Goal: Communication & Community: Answer question/provide support

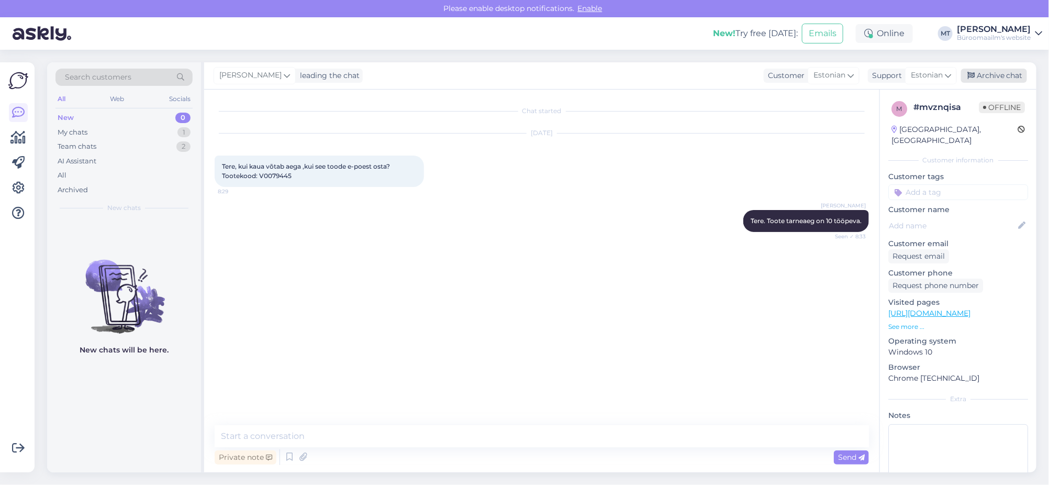
click at [995, 70] on div "Archive chat" at bounding box center [994, 76] width 66 height 14
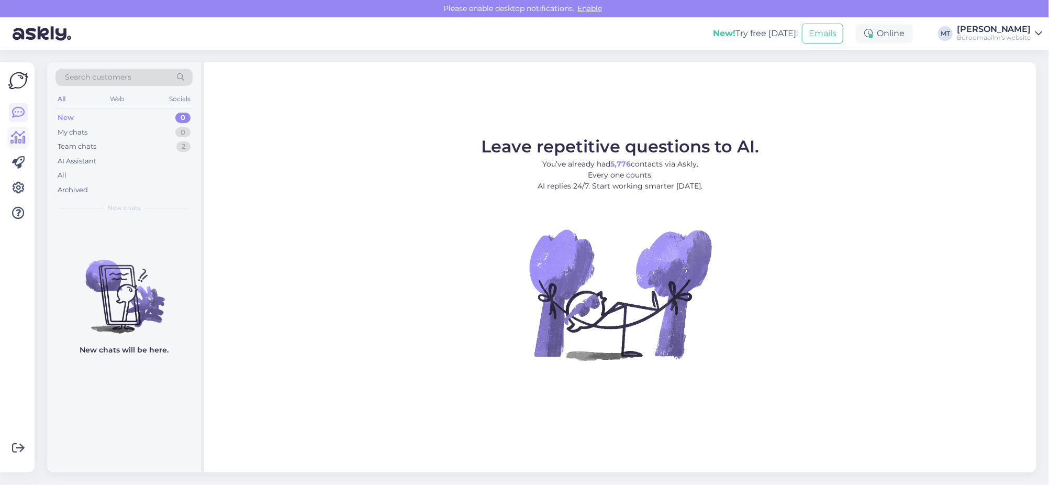
click at [22, 134] on icon at bounding box center [18, 137] width 15 height 13
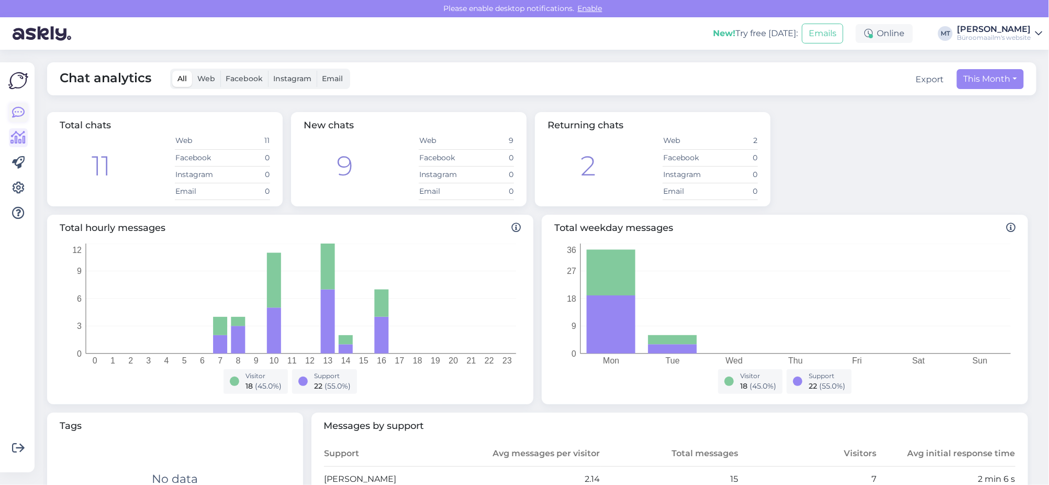
click at [20, 114] on icon at bounding box center [18, 112] width 13 height 13
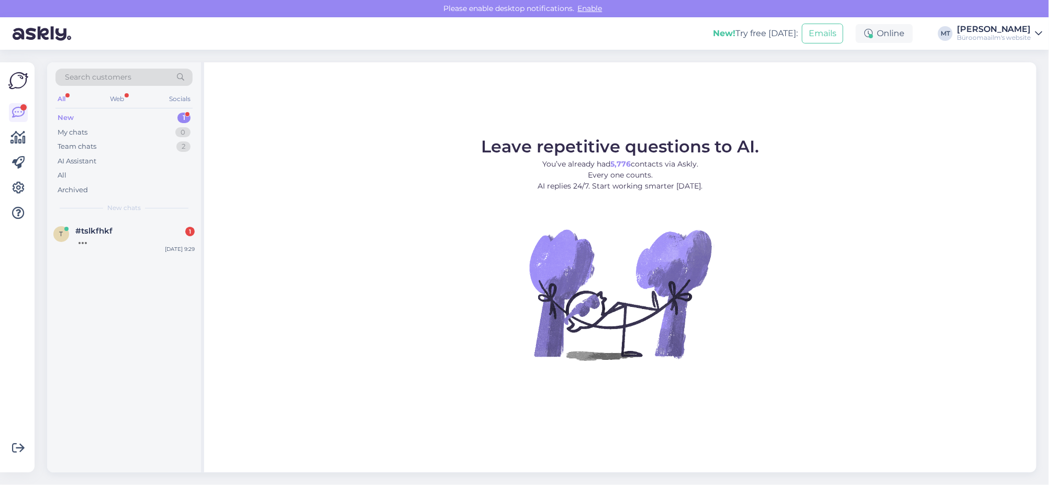
click at [59, 117] on div "New" at bounding box center [66, 118] width 16 height 10
click at [87, 230] on span "#tslkfhkf" at bounding box center [93, 230] width 37 height 9
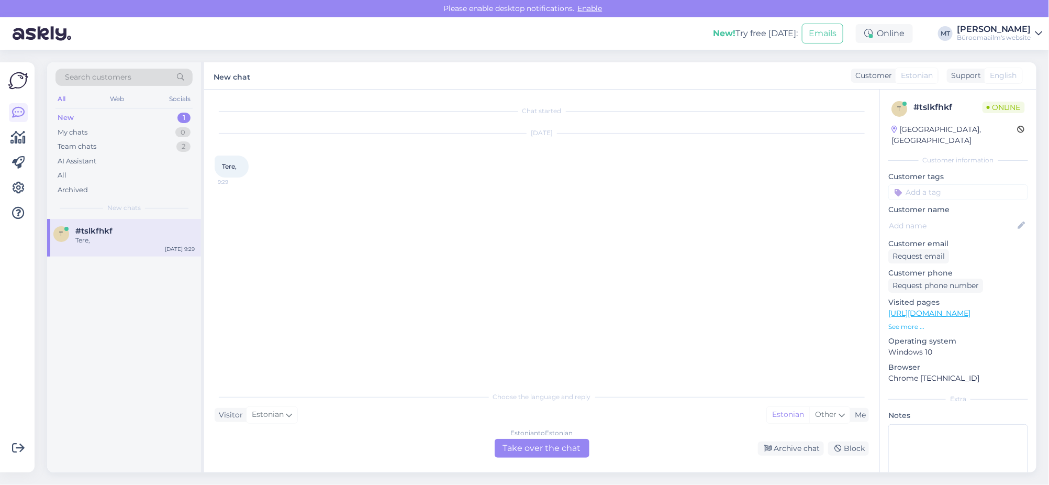
click at [524, 446] on div "Estonian to Estonian Take over the chat" at bounding box center [542, 448] width 95 height 19
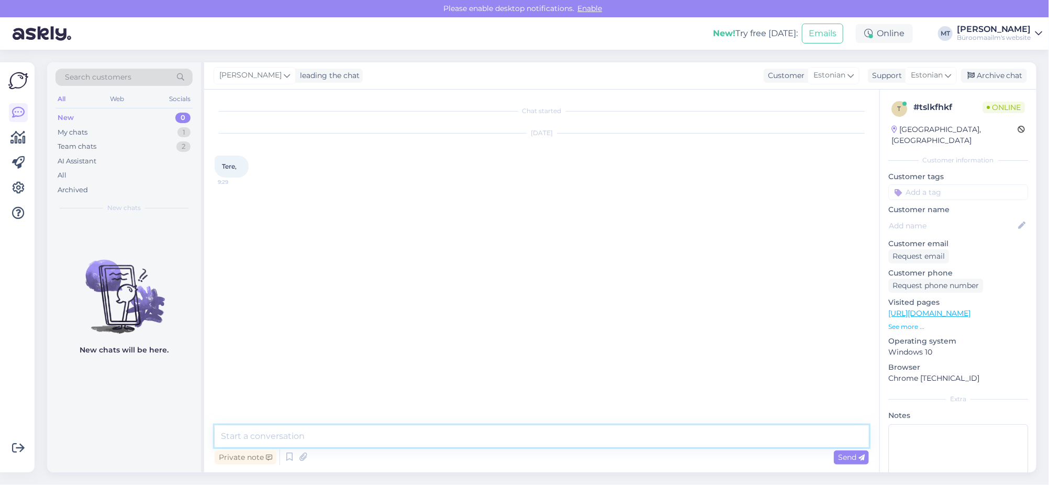
click at [278, 435] on textarea at bounding box center [542, 436] width 654 height 22
type textarea "Tere."
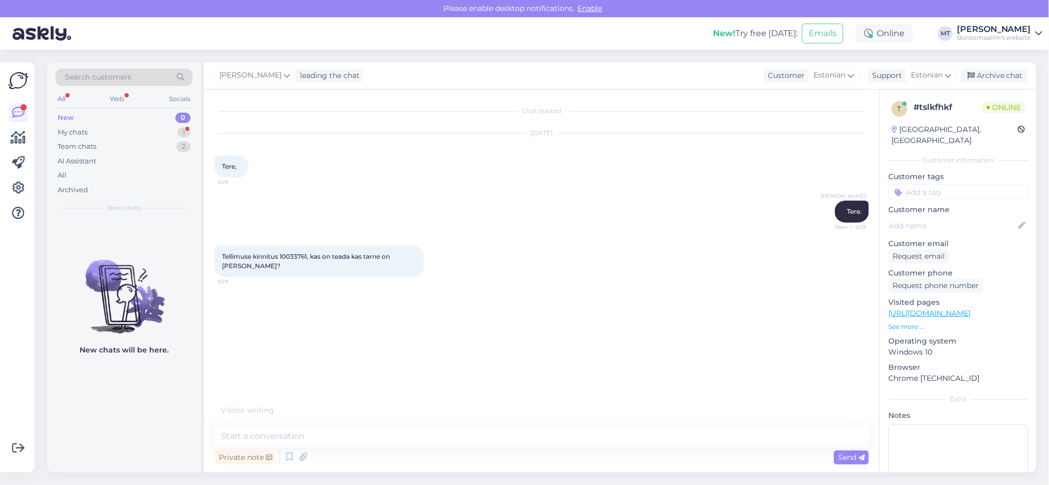
click at [282, 255] on span "Tellimuse kinnitus 10033761, kas on teada kas tarne on täna?" at bounding box center [307, 260] width 170 height 17
copy span "10033761"
click at [278, 436] on textarea at bounding box center [542, 436] width 654 height 22
drag, startPoint x: 299, startPoint y: 445, endPoint x: 165, endPoint y: 452, distance: 133.6
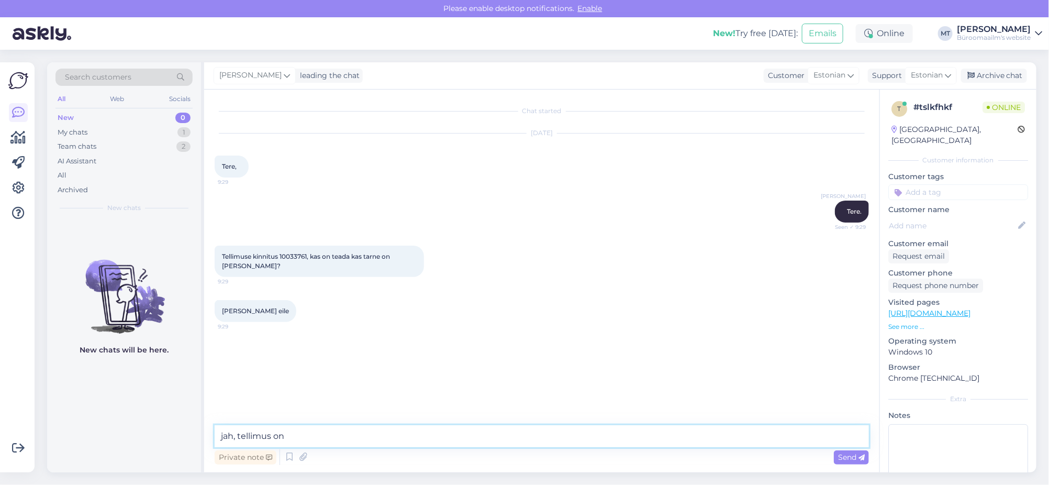
click at [165, 452] on div "Search customers All Web Socials New 0 My chats 1 Team chats 2 AI Assistant All…" at bounding box center [541, 267] width 989 height 410
type textarea "Jah, peate täna kätte saama, tellimus on läinud büroomaailma laost välja eile k…"
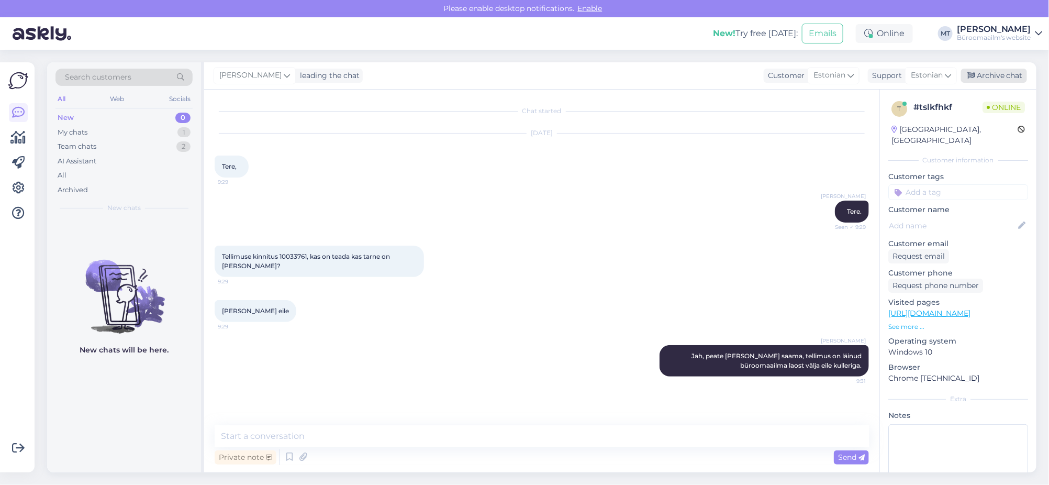
click at [999, 80] on div "Archive chat" at bounding box center [994, 76] width 66 height 14
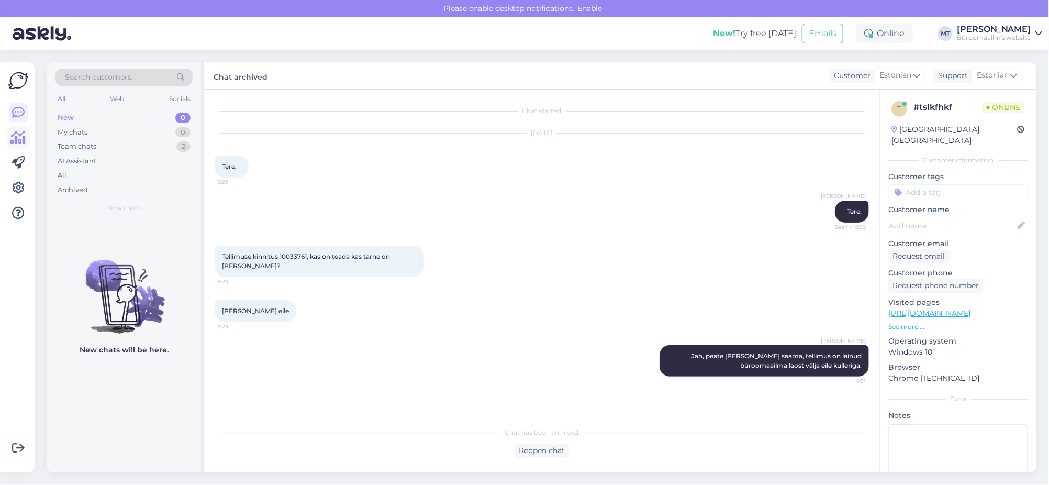
click at [16, 137] on icon at bounding box center [18, 137] width 15 height 13
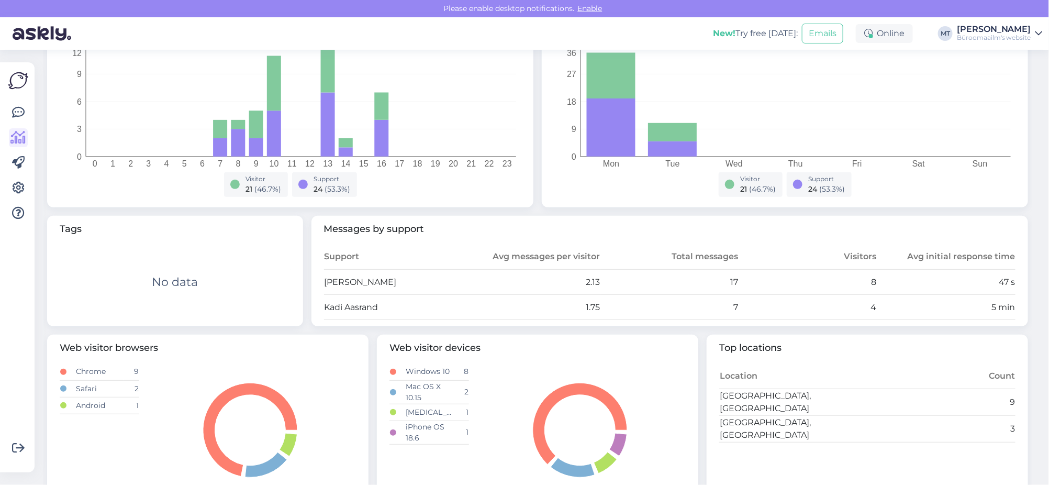
scroll to position [131, 0]
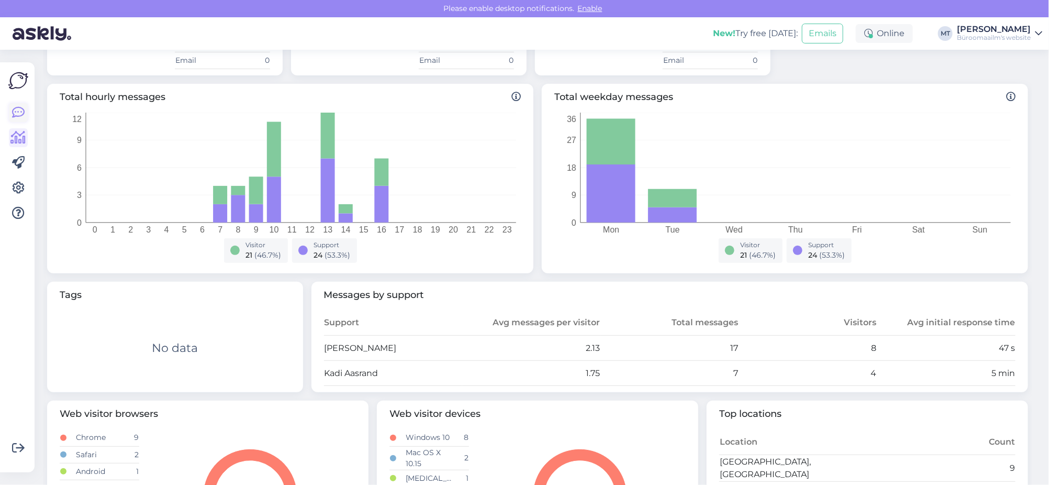
click at [20, 115] on icon at bounding box center [18, 112] width 13 height 13
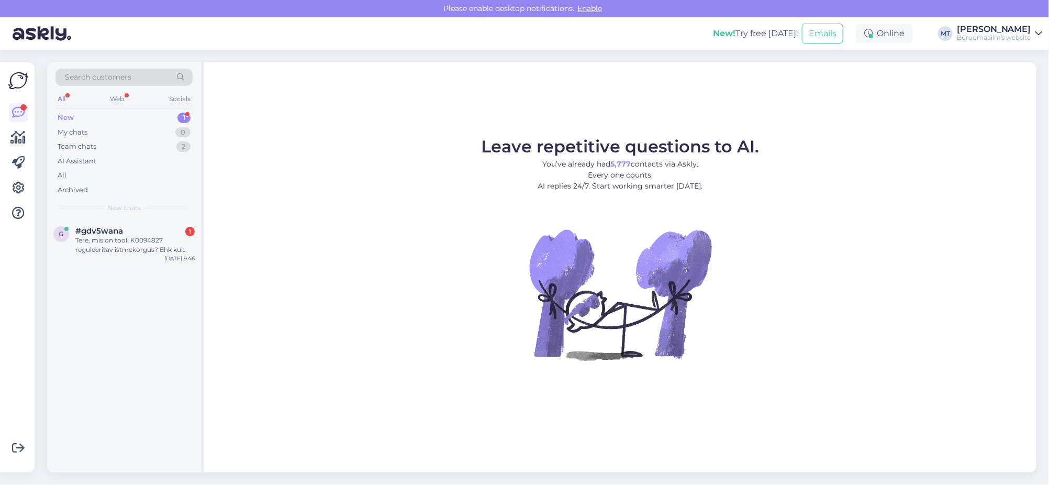
click at [65, 120] on div "New" at bounding box center [66, 118] width 16 height 10
click at [85, 238] on div "Tere, mis on tooli K0094827 reguleeritav istmekõrgus? Ehk kui kõrgele max tuleb…" at bounding box center [134, 244] width 119 height 19
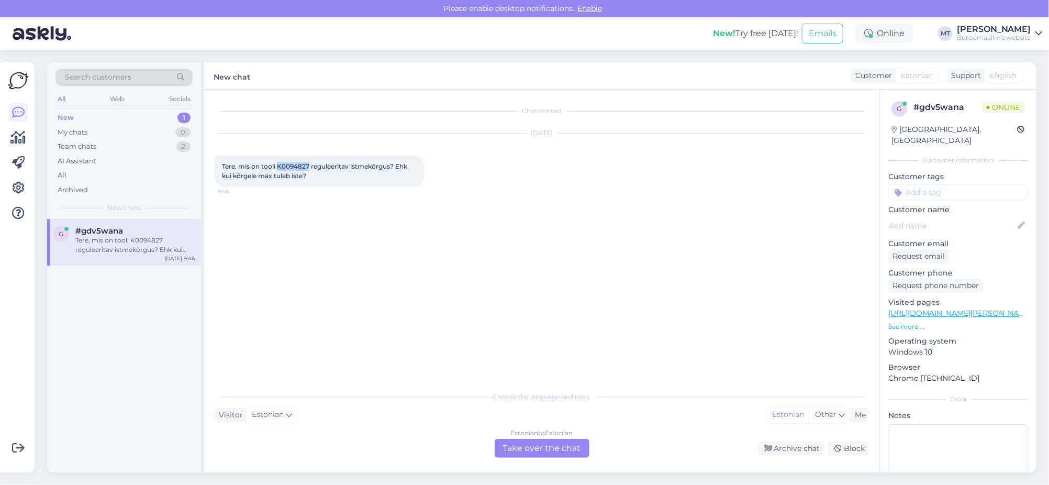
drag, startPoint x: 307, startPoint y: 163, endPoint x: 279, endPoint y: 167, distance: 28.6
click at [279, 167] on span "Tere, mis on tooli K0094827 reguleeritav istmekõrgus? Ehk kui kõrgele max tuleb…" at bounding box center [315, 170] width 187 height 17
copy span "K0094827"
click at [540, 437] on div "Choose the language and reply Visitor Estonian Me Estonian Other Estonian to Es…" at bounding box center [542, 422] width 654 height 72
click at [549, 448] on div "Estonian to Estonian Take over the chat" at bounding box center [542, 448] width 95 height 19
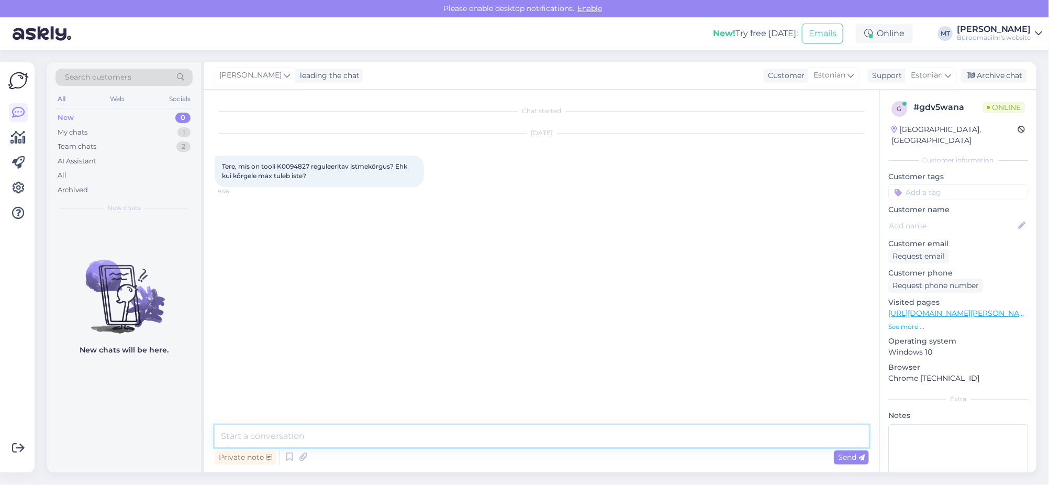
click at [276, 433] on textarea at bounding box center [542, 436] width 654 height 22
paste textarea "H 134-153,5 cm"
type textarea "Tere. Kõrgus on H 134-153,5 cm"
click at [847, 461] on div "Send" at bounding box center [851, 457] width 35 height 14
click at [21, 132] on icon at bounding box center [18, 137] width 15 height 13
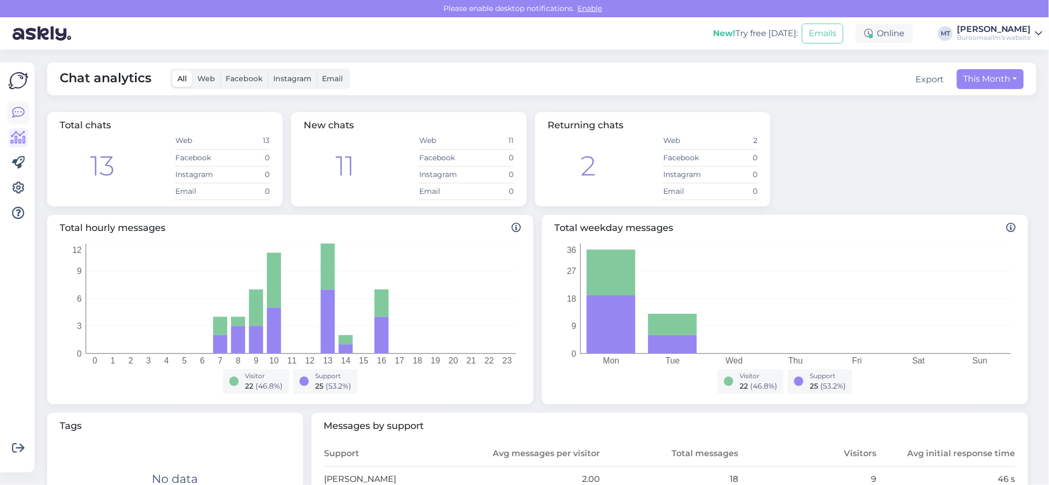
click at [23, 113] on icon at bounding box center [18, 112] width 13 height 13
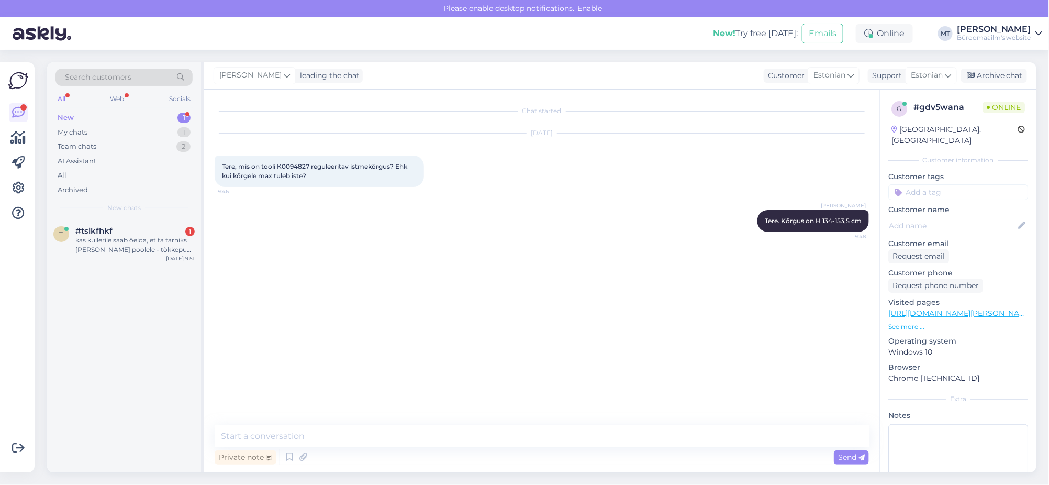
click at [64, 113] on div "New" at bounding box center [66, 118] width 16 height 10
click at [80, 232] on span "#tslkfhkf" at bounding box center [93, 230] width 37 height 9
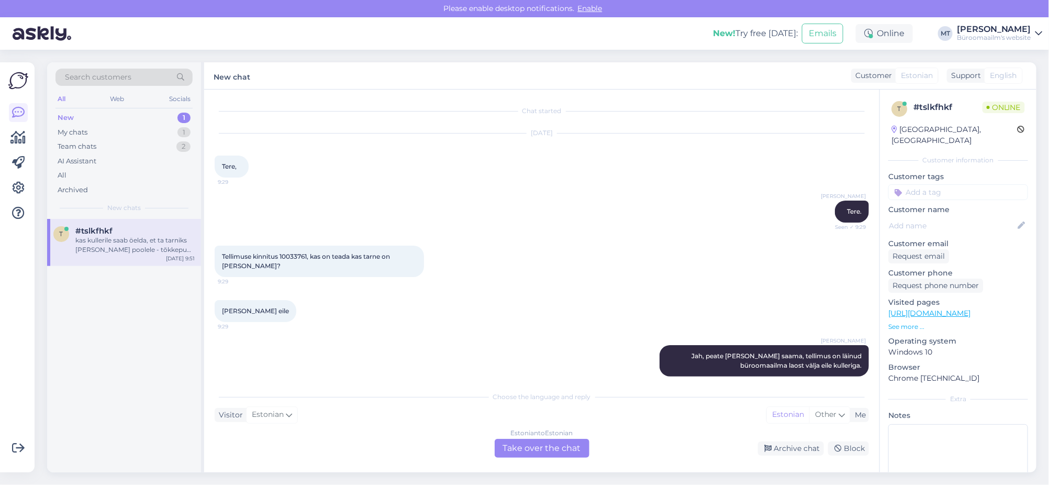
scroll to position [55, 0]
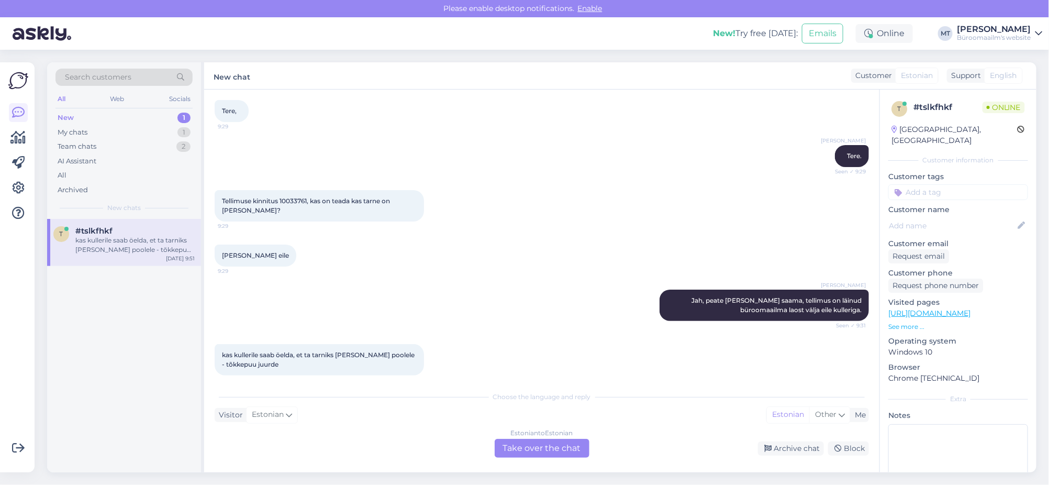
click at [554, 448] on div "Estonian to Estonian Take over the chat" at bounding box center [542, 448] width 95 height 19
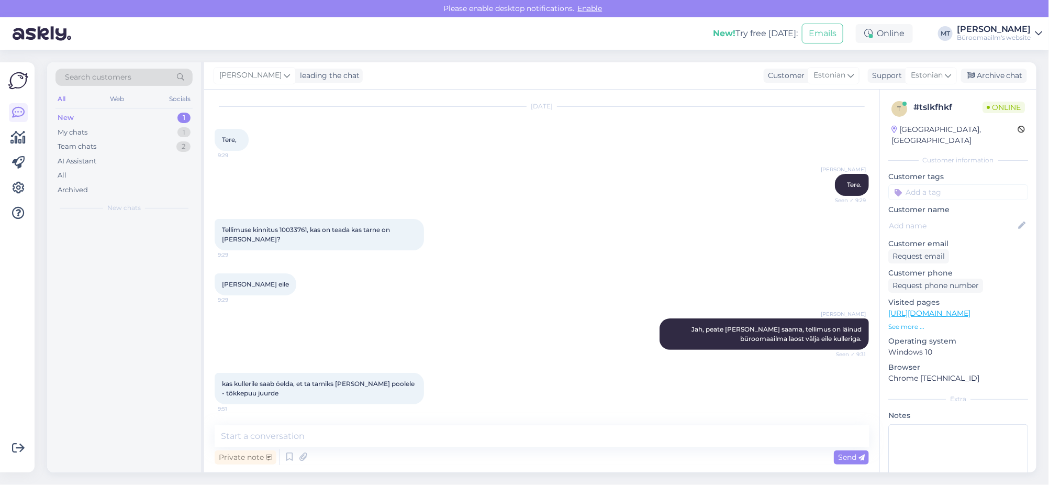
scroll to position [16, 0]
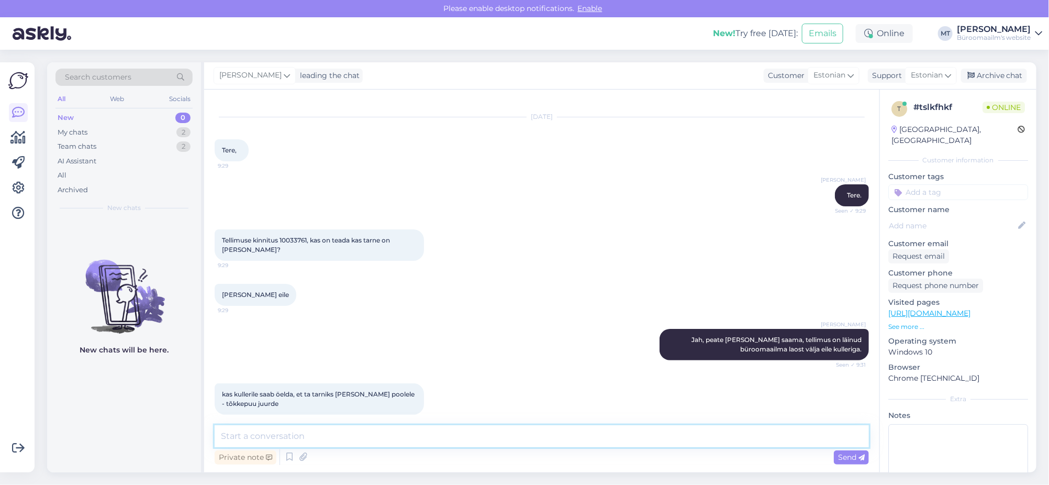
click at [347, 439] on textarea at bounding box center [542, 436] width 654 height 22
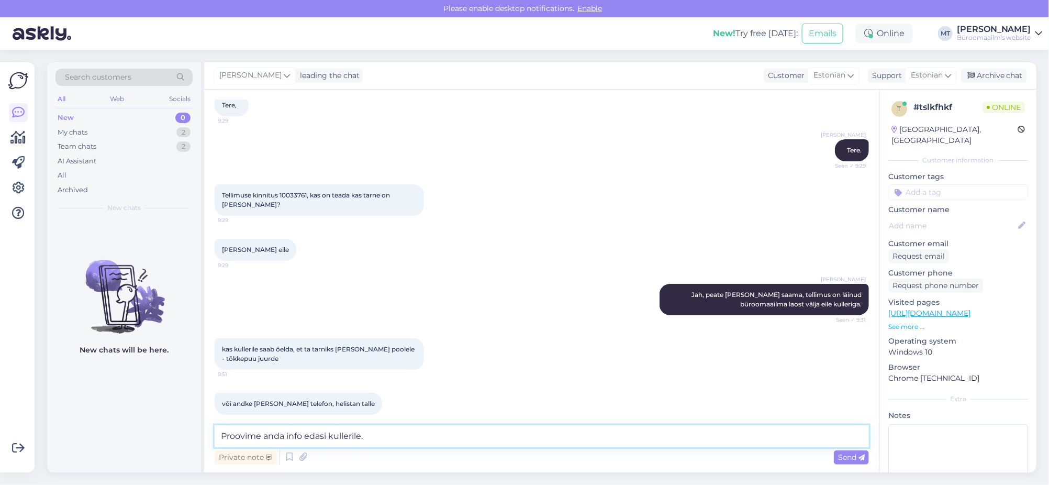
drag, startPoint x: 261, startPoint y: 434, endPoint x: 204, endPoint y: 434, distance: 56.5
click at [204, 434] on div "Chat started Sep 2 2025 Tere, 9:29 Marje Tamm Tere. Seen ✓ 9:29 Tellimuse kinni…" at bounding box center [541, 280] width 675 height 383
drag, startPoint x: 244, startPoint y: 436, endPoint x: 210, endPoint y: 436, distance: 34.0
click at [210, 436] on div "Chat started Sep 2 2025 Tere, 9:29 Marje Tamm Tere. Seen ✓ 9:29 Tellimuse kinni…" at bounding box center [541, 280] width 675 height 383
type textarea "Anname info edasi kullerile."
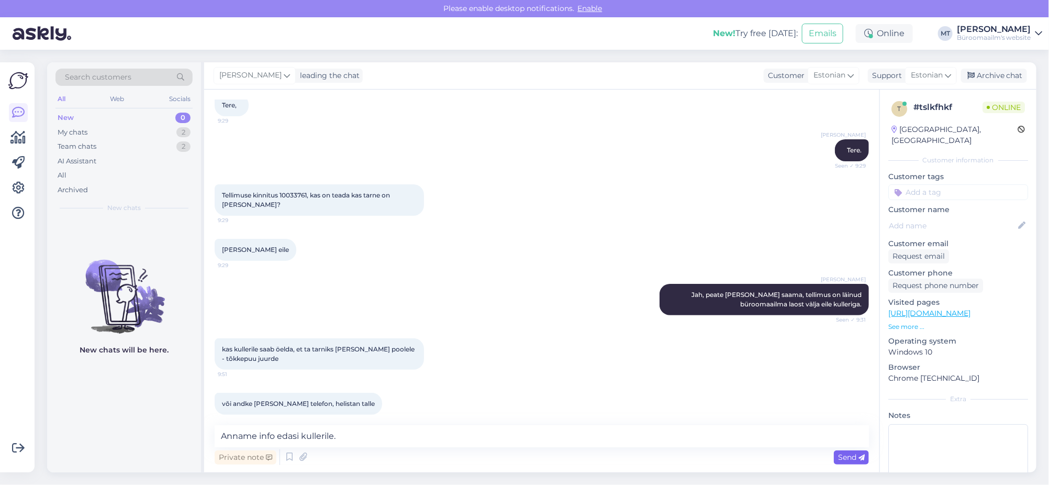
click at [856, 458] on span "Send" at bounding box center [851, 456] width 27 height 9
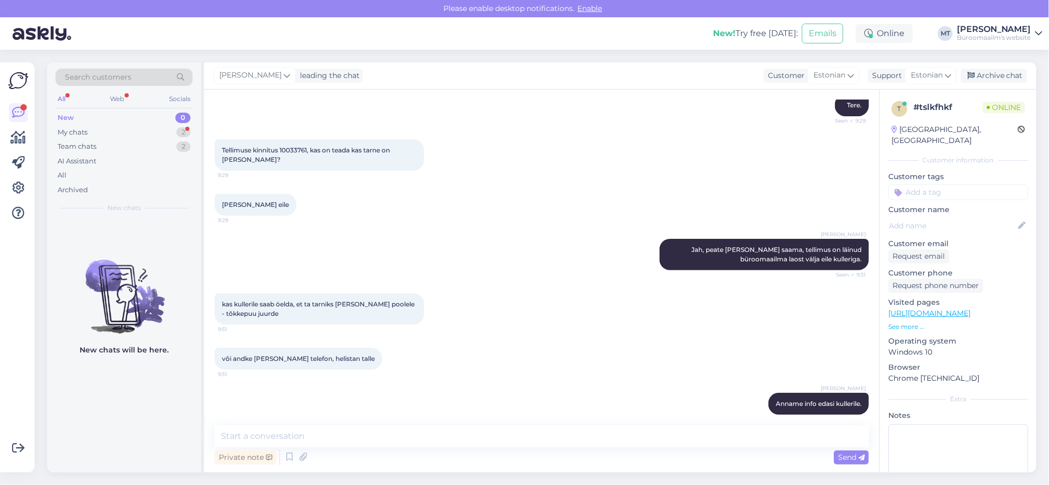
scroll to position [152, 0]
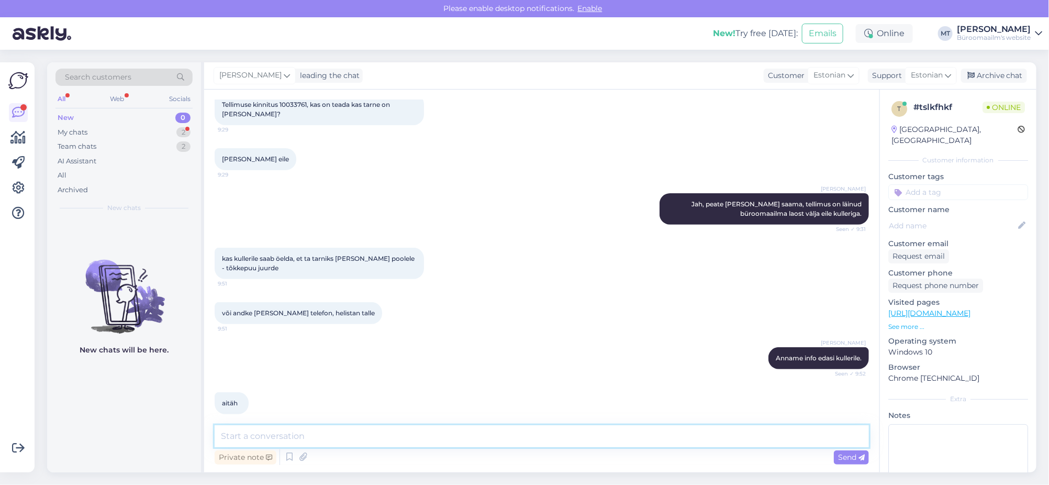
click at [282, 442] on textarea at bounding box center [542, 436] width 654 height 22
type textarea "Aitäh."
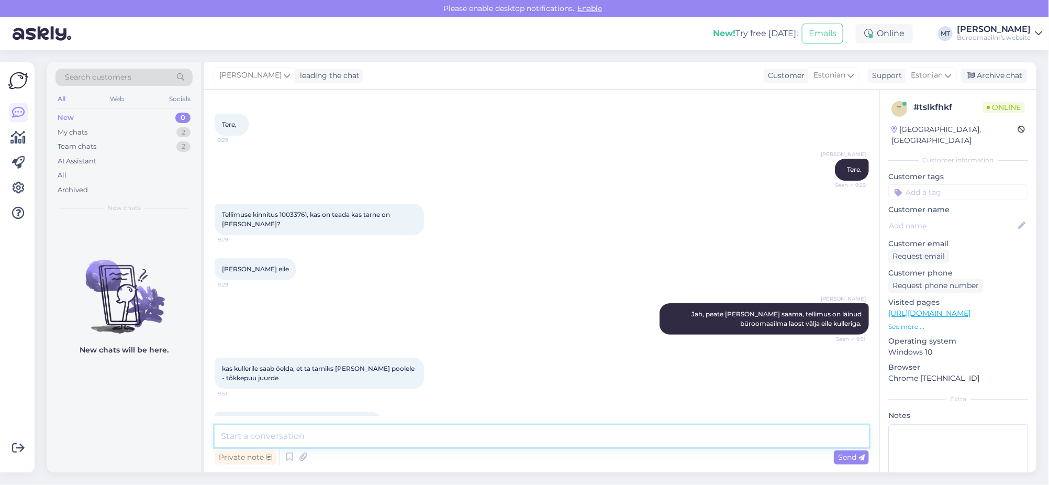
scroll to position [0, 0]
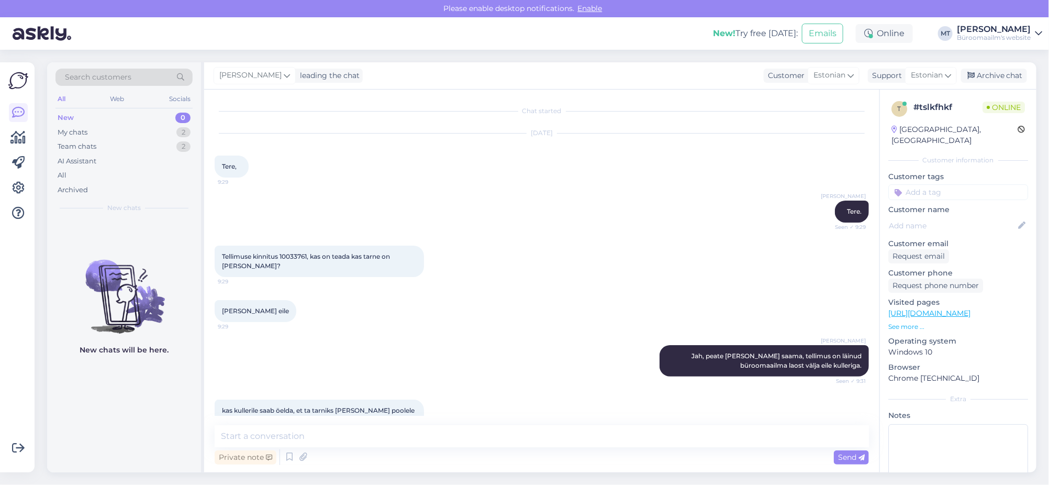
click at [294, 253] on span "Tellimuse kinnitus 10033761, kas on teada kas tarne on täna?" at bounding box center [307, 260] width 170 height 17
click at [294, 252] on span "Tellimuse kinnitus 10033761, kas on teada kas tarne on täna?" at bounding box center [307, 260] width 170 height 17
copy span "10033761"
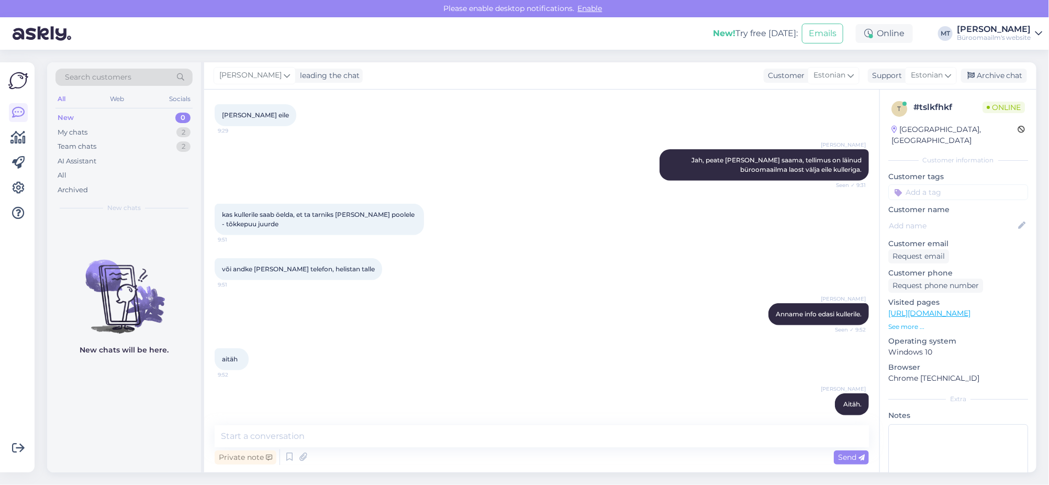
scroll to position [196, 0]
click at [986, 73] on div "Archive chat" at bounding box center [994, 76] width 66 height 14
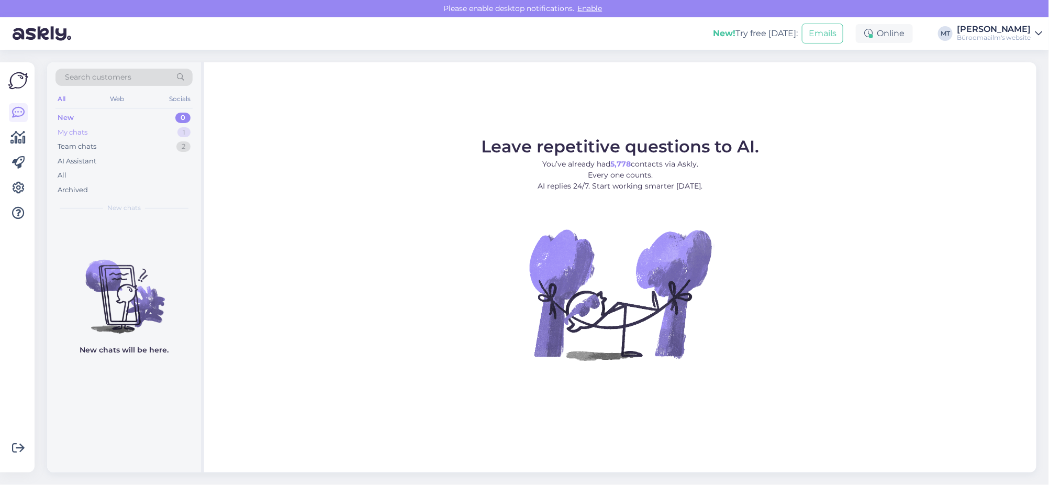
click at [81, 131] on div "My chats" at bounding box center [73, 132] width 30 height 10
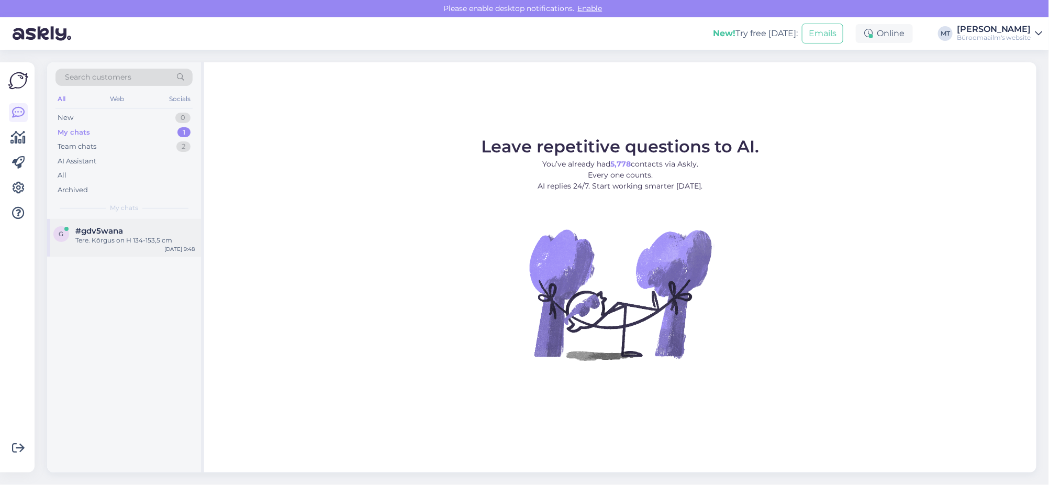
click at [109, 228] on span "#gdv5wana" at bounding box center [99, 230] width 48 height 9
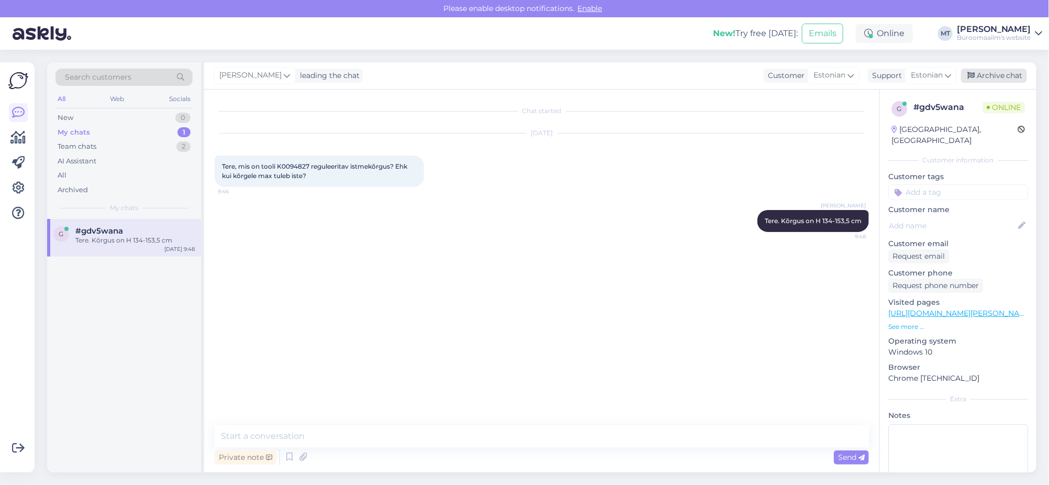
click at [1006, 75] on div "Archive chat" at bounding box center [994, 76] width 66 height 14
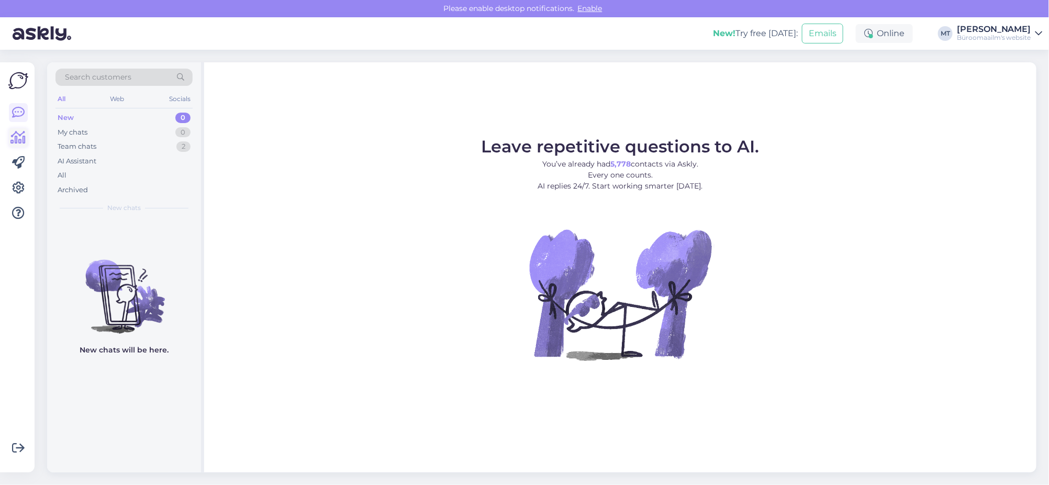
click at [22, 141] on icon at bounding box center [18, 137] width 15 height 13
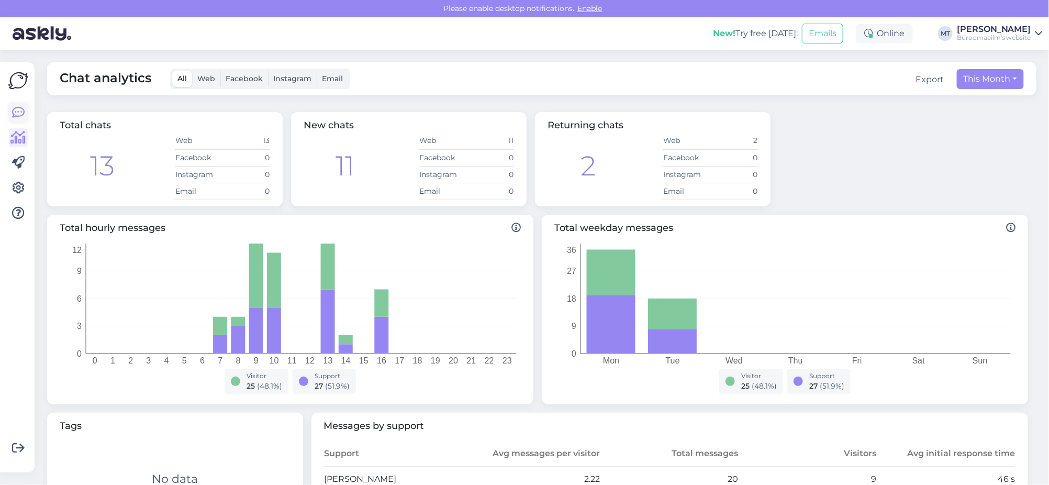
click at [15, 113] on icon at bounding box center [18, 112] width 13 height 13
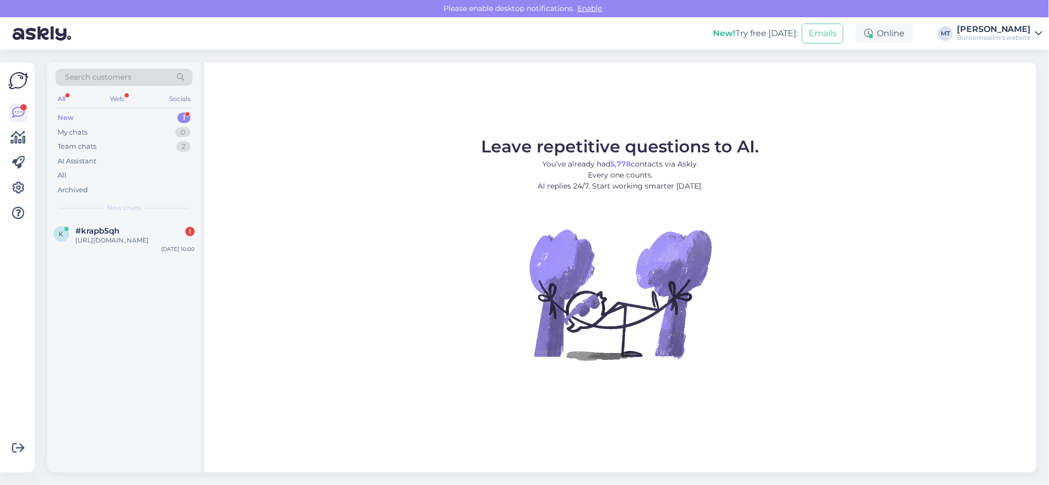
click at [59, 111] on div "New 1" at bounding box center [123, 117] width 137 height 15
click at [104, 242] on div "[URL][DOMAIN_NAME]" at bounding box center [134, 239] width 119 height 9
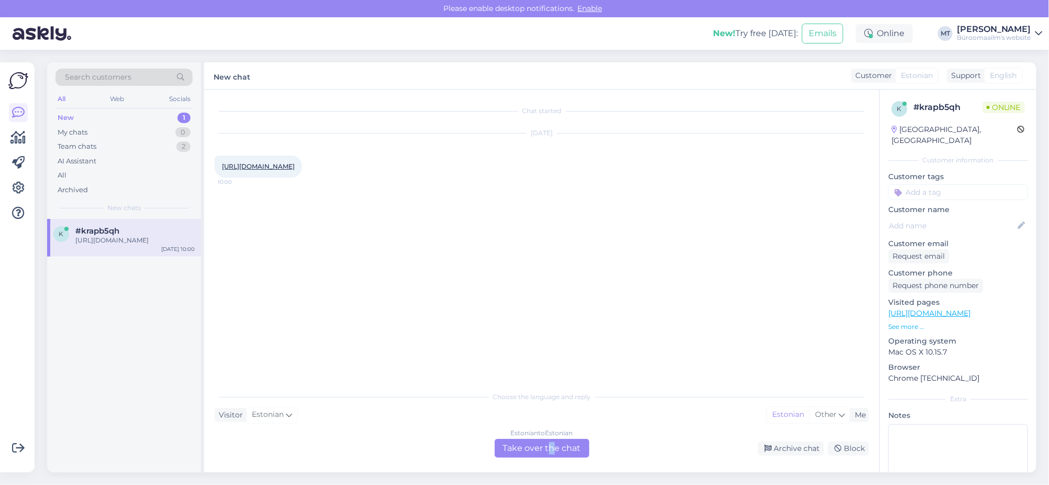
click at [553, 444] on div "Estonian to Estonian Take over the chat" at bounding box center [542, 448] width 95 height 19
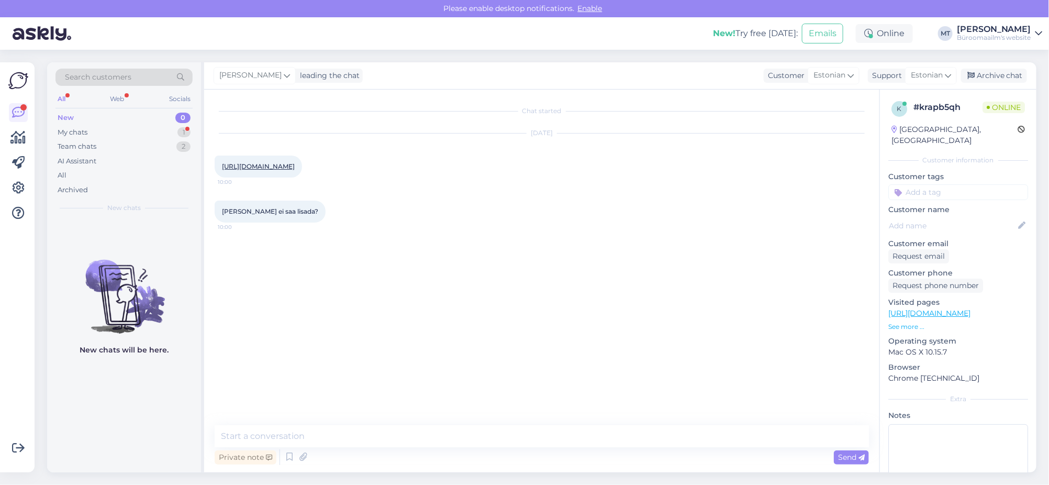
click at [254, 170] on link "[URL][DOMAIN_NAME]" at bounding box center [258, 166] width 73 height 8
click at [299, 437] on textarea at bounding box center [542, 436] width 654 height 22
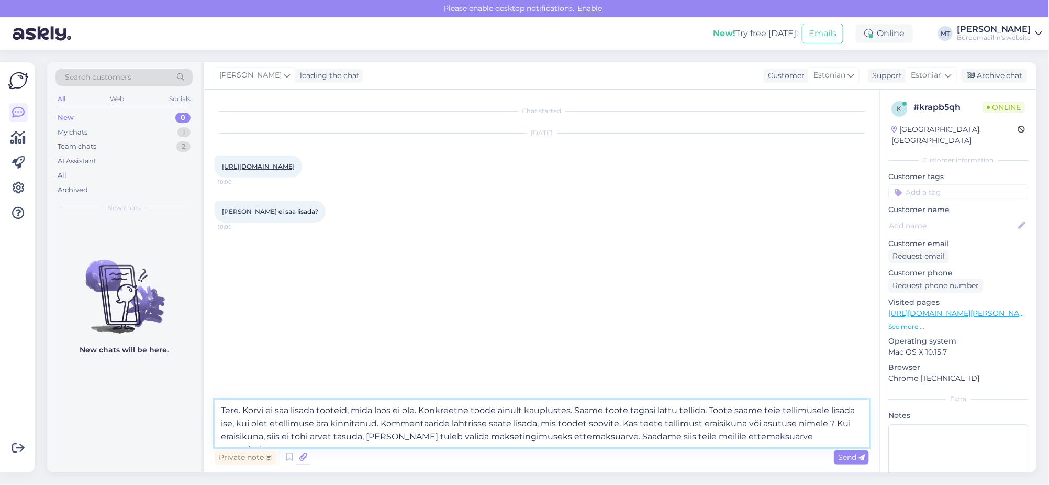
type textarea "Tere. Korvi ei saa lisada tooteid, mida laos ei ole. Konkreetne toode ainult ka…"
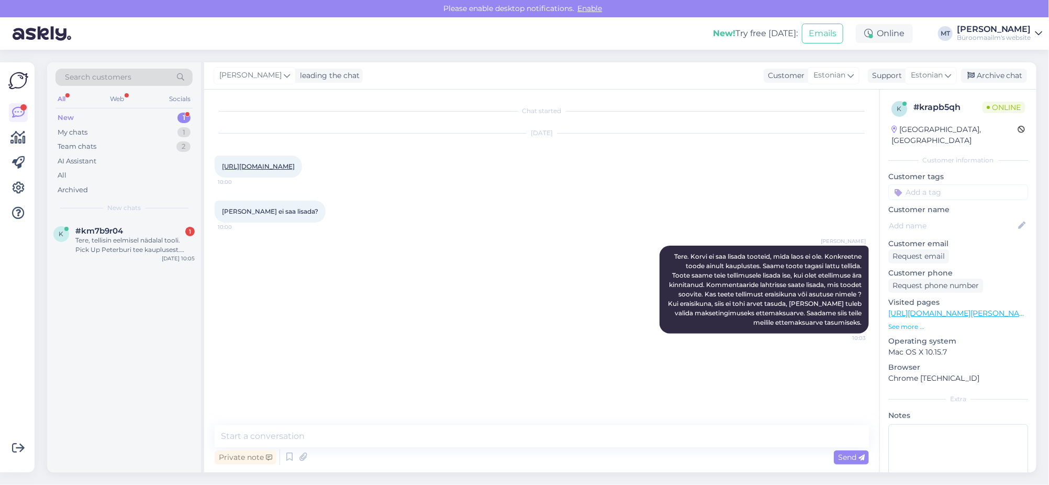
click at [71, 111] on div "New 1" at bounding box center [123, 117] width 137 height 15
click at [102, 234] on span "#km7b9r04" at bounding box center [99, 230] width 48 height 9
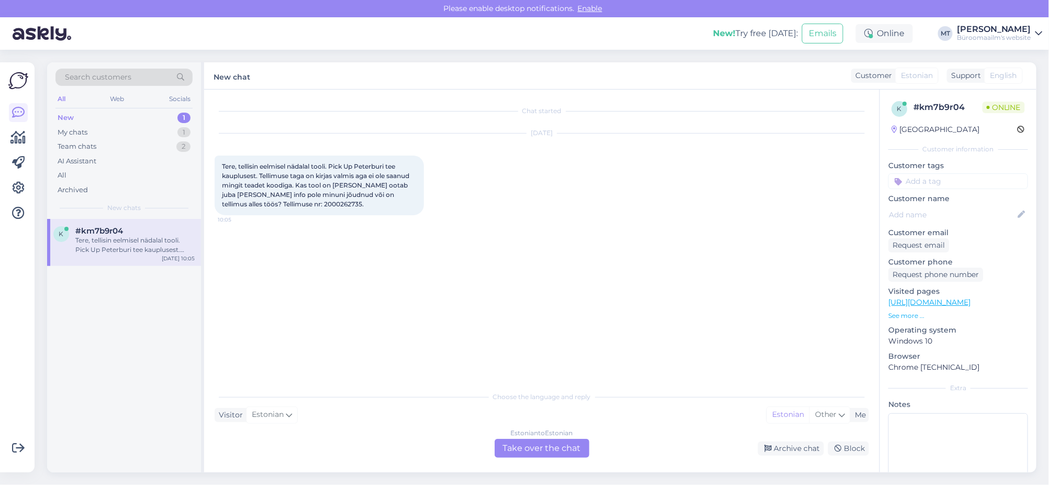
click at [272, 201] on span "Tere, tellisin eelmisel nädalal tooli. Pick Up Peterburi tee kauplusest. Tellim…" at bounding box center [316, 185] width 189 height 46
copy span "2000262735"
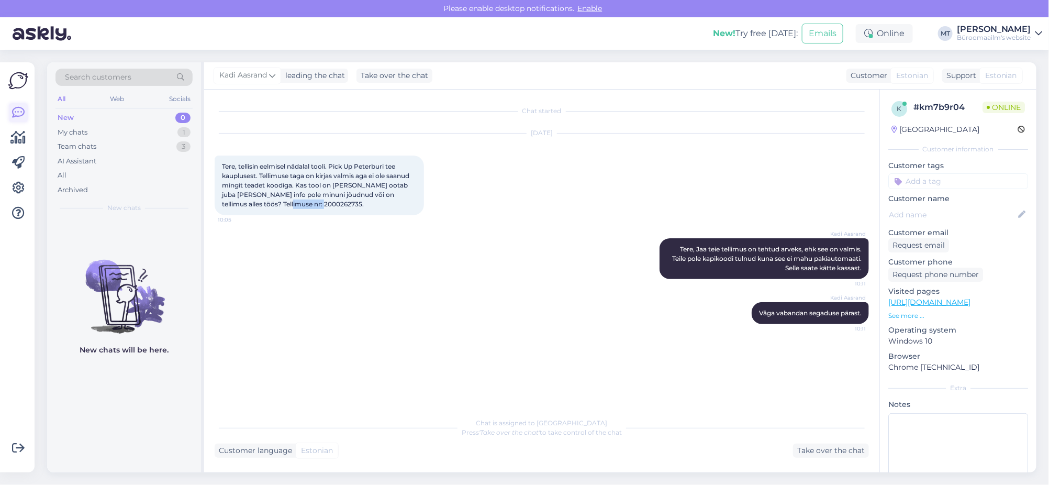
click at [18, 114] on icon at bounding box center [18, 112] width 13 height 13
click at [21, 114] on icon at bounding box center [18, 112] width 13 height 13
click at [85, 134] on div "My chats" at bounding box center [73, 132] width 30 height 10
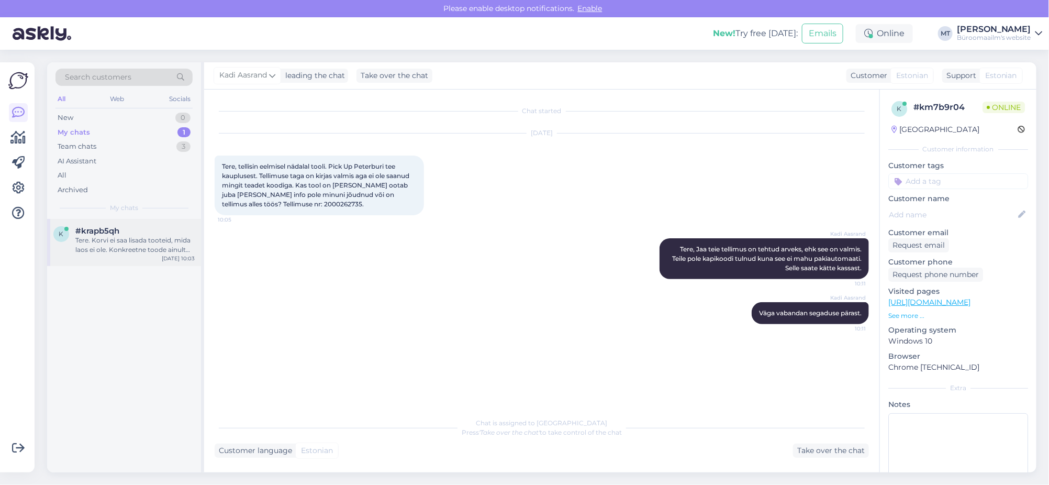
click at [103, 233] on span "#krapb5qh" at bounding box center [97, 230] width 44 height 9
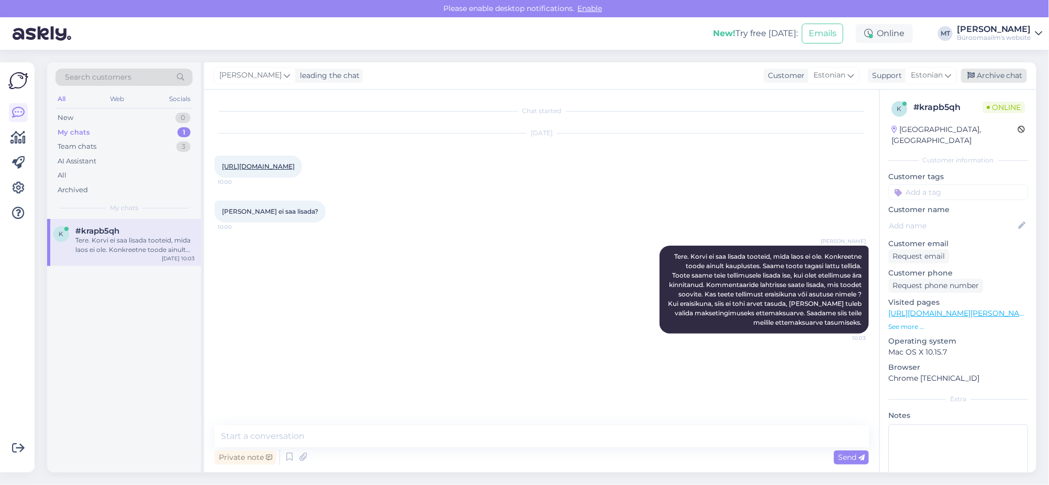
click at [1002, 74] on div "Archive chat" at bounding box center [994, 76] width 66 height 14
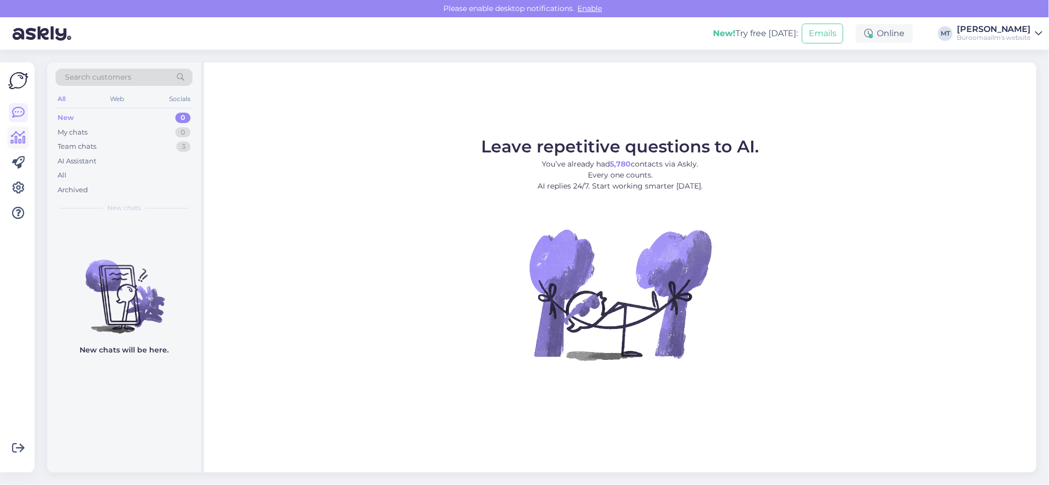
click at [20, 133] on icon at bounding box center [18, 137] width 15 height 13
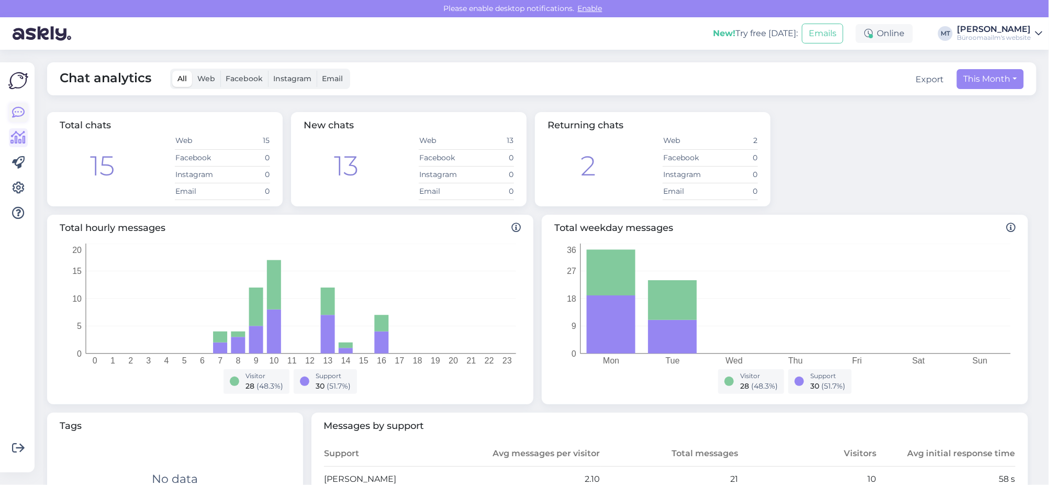
click at [15, 114] on icon at bounding box center [18, 112] width 13 height 13
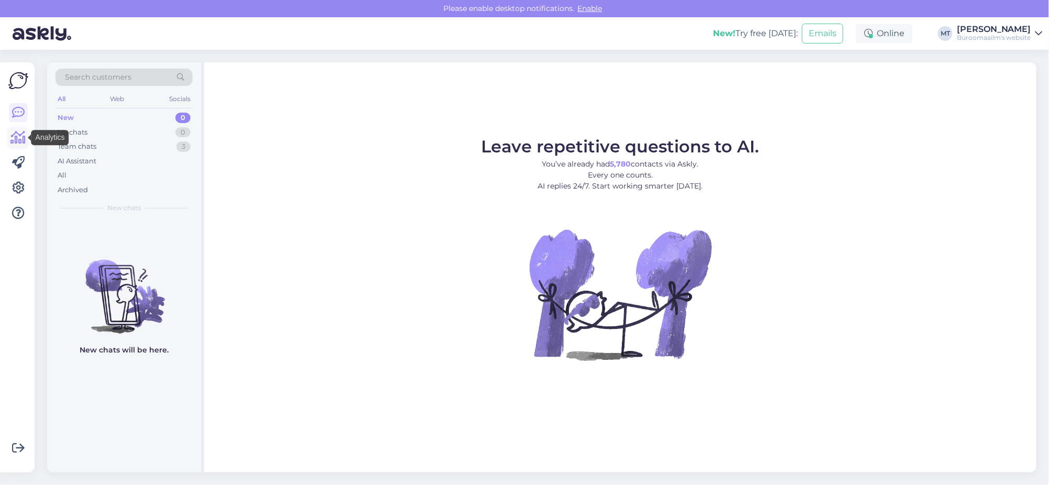
click at [16, 135] on icon at bounding box center [18, 137] width 15 height 13
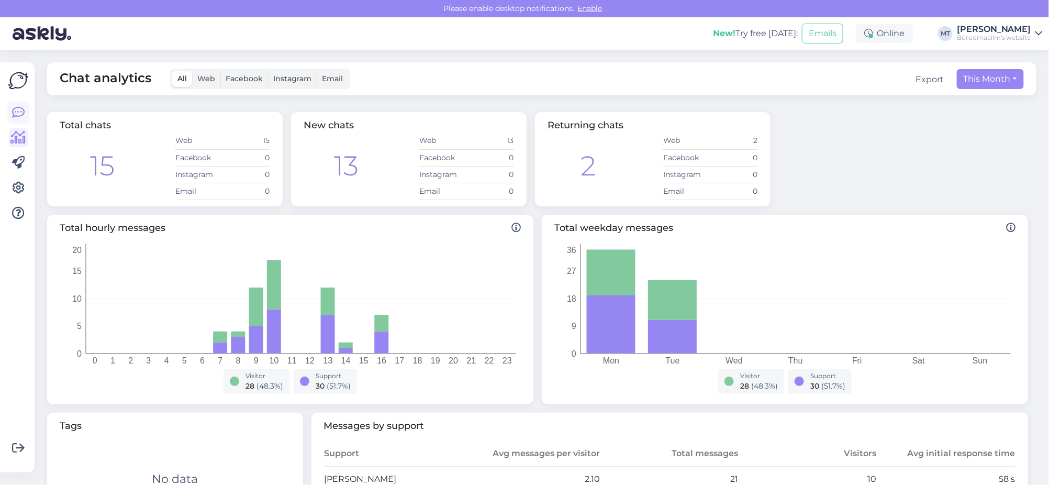
click at [19, 116] on icon at bounding box center [18, 112] width 13 height 13
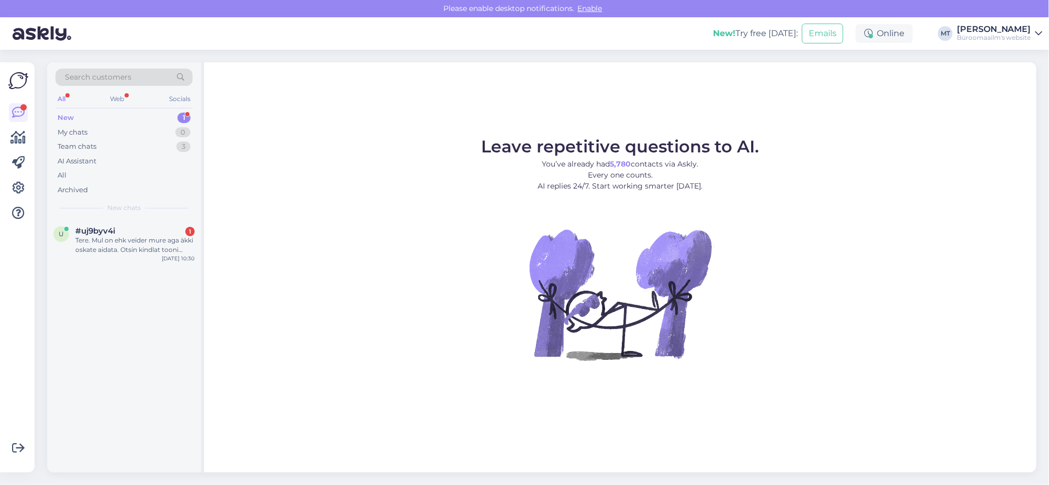
click at [63, 116] on div "New" at bounding box center [66, 118] width 16 height 10
click at [116, 246] on div "Tere. Mul on ehk veider mure aga äkki oskate aidata. Otsin kindlat tooni paberi…" at bounding box center [134, 244] width 119 height 19
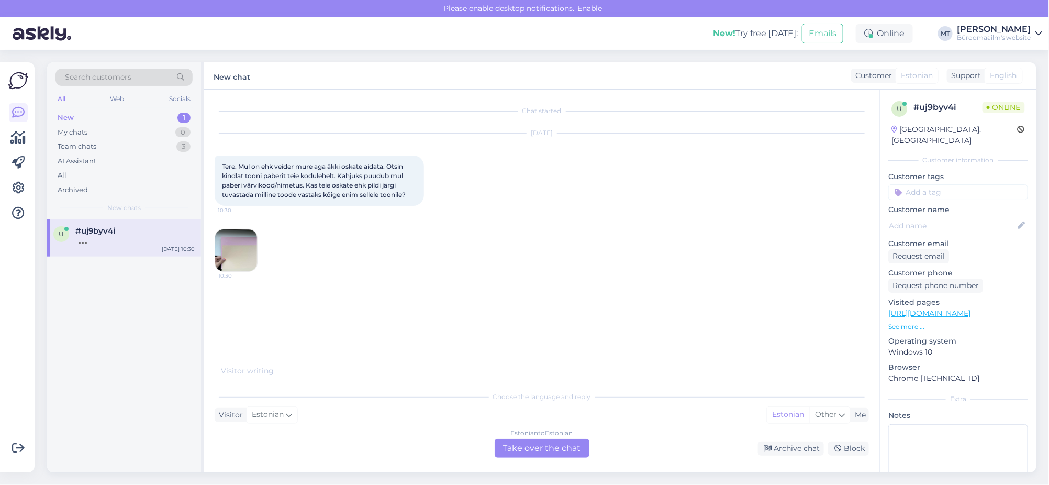
click at [228, 244] on img at bounding box center [236, 250] width 42 height 42
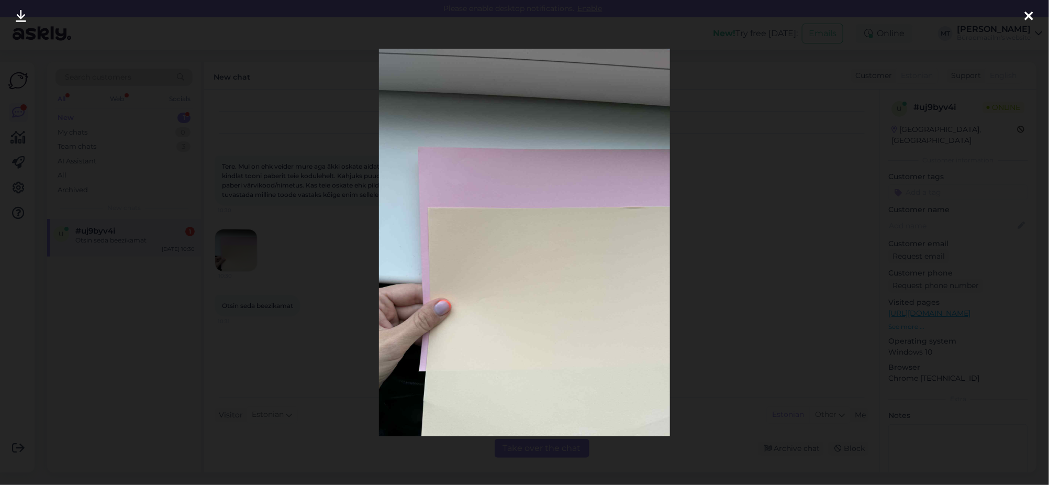
click at [1026, 14] on icon at bounding box center [1029, 17] width 8 height 14
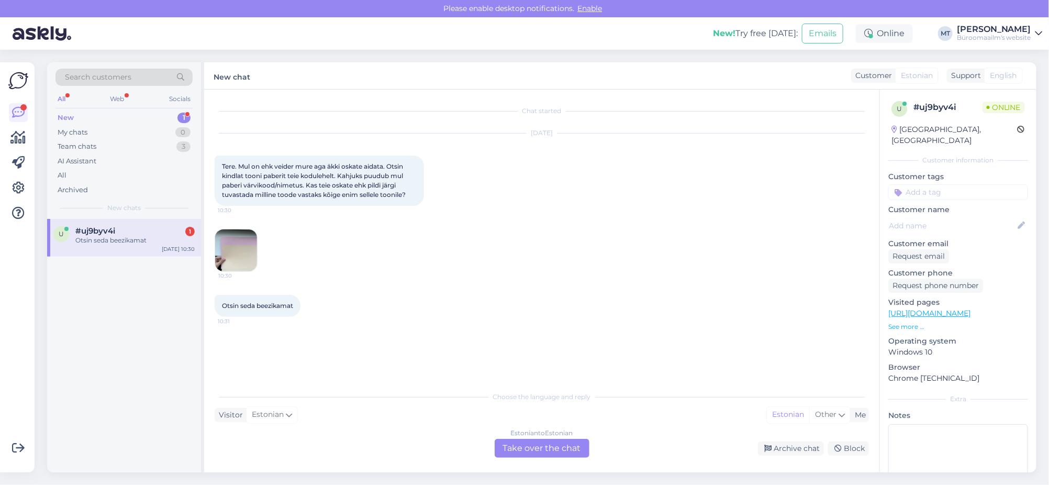
click at [535, 446] on div "Estonian to Estonian Take over the chat" at bounding box center [542, 448] width 95 height 19
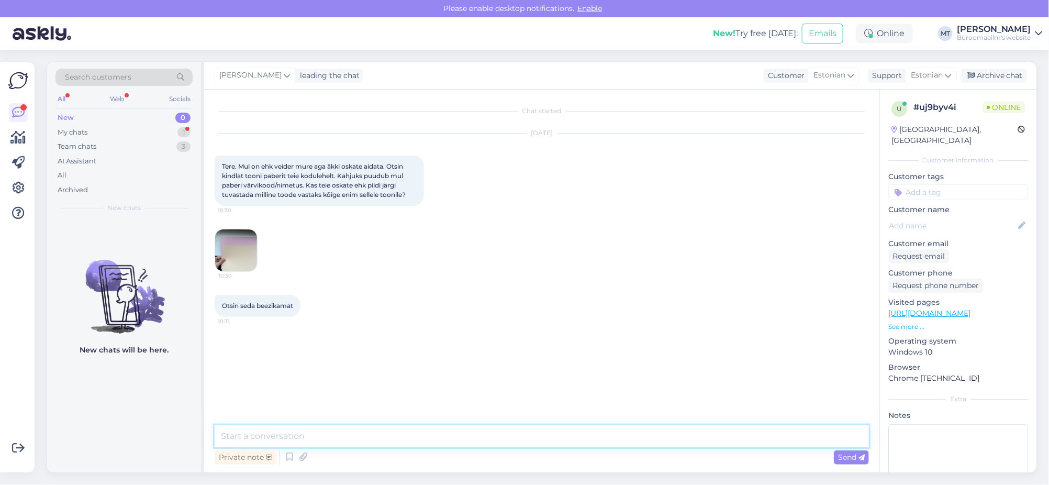
click at [292, 446] on textarea at bounding box center [542, 436] width 654 height 22
paste textarea "https://www.byroomaailm.ee/paberikaubad/varviline-paber/varviline-paber-a4-80g/…"
type textarea "Tere. On selline helebeezikas https://www.byroomaailm.ee/paberikaubad/varviline…"
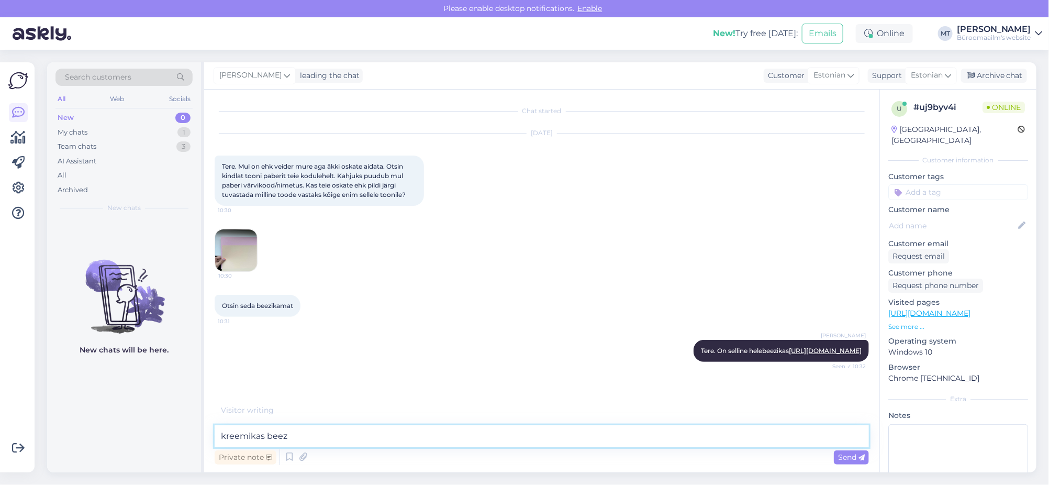
paste textarea "https://www.byroomaailm.ee/paberikaubad/varviline-paber/varviline-paber-a4-80g/…"
type textarea "kreemikas beezhttps://[DOMAIN_NAME][URL]"
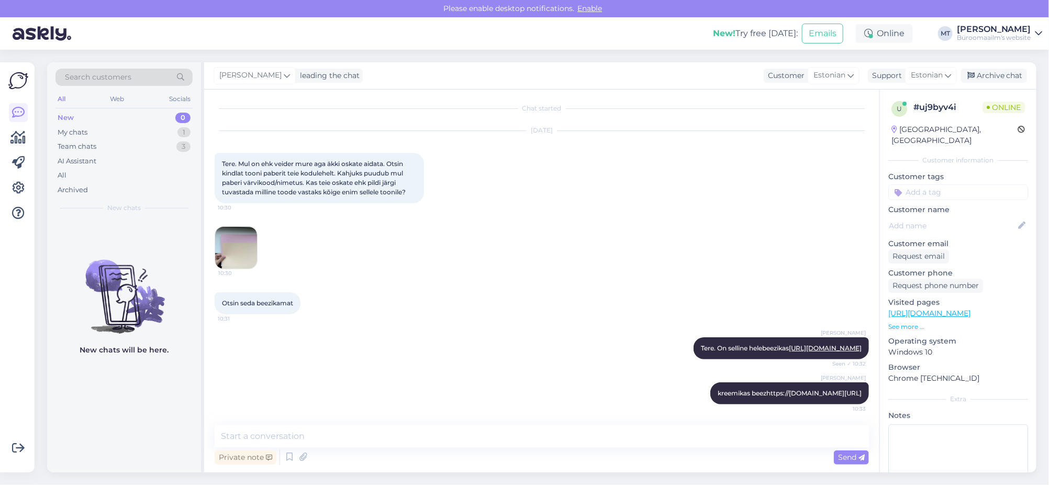
click at [216, 227] on img at bounding box center [236, 248] width 42 height 42
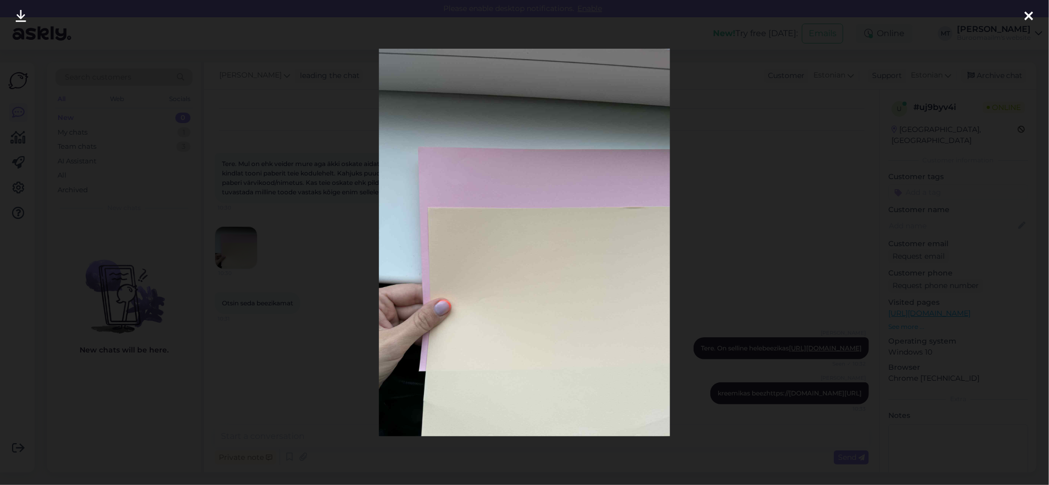
click at [1025, 17] on icon at bounding box center [1029, 17] width 8 height 14
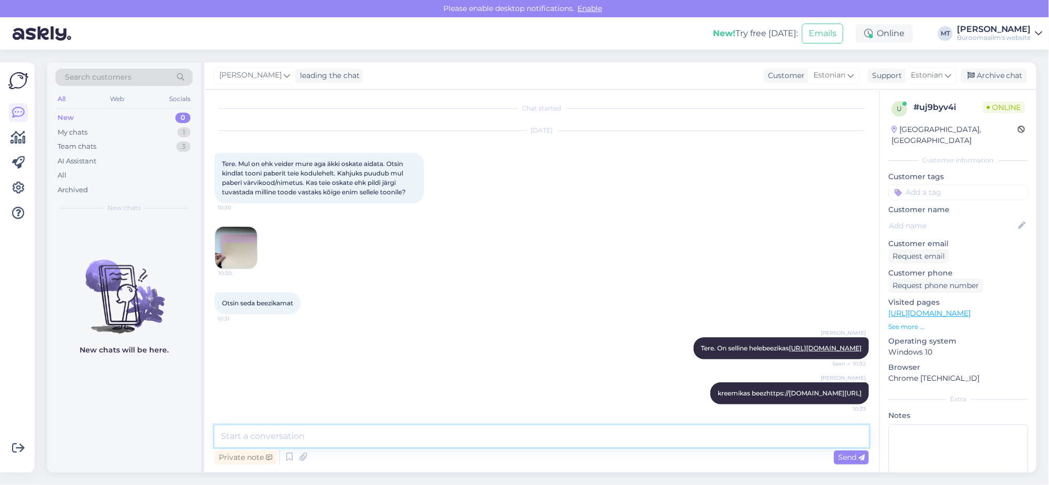
click at [340, 437] on textarea at bounding box center [542, 436] width 654 height 22
type textarea "tundub et võiks olla kreemikas beez"
click at [856, 455] on span "Send" at bounding box center [851, 456] width 27 height 9
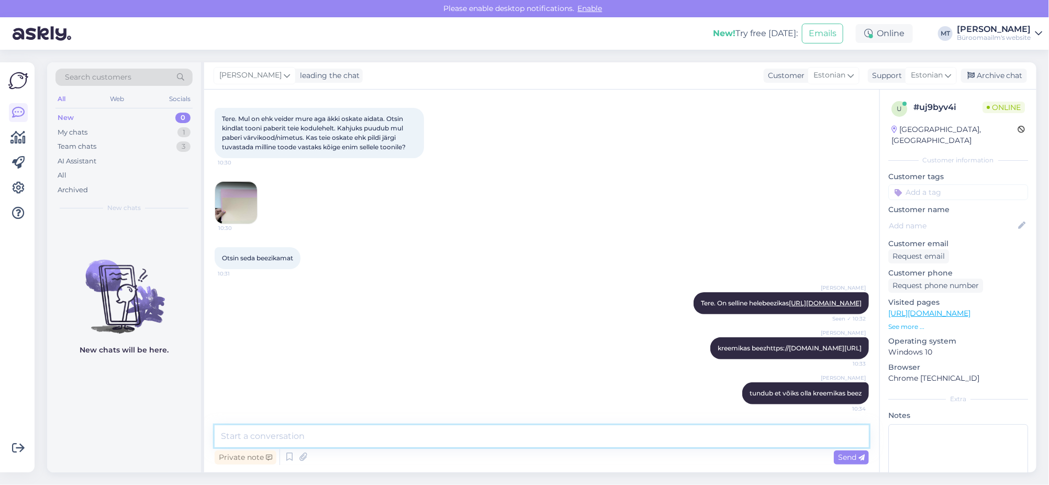
click at [282, 440] on textarea at bounding box center [542, 436] width 654 height 22
type textarea "h"
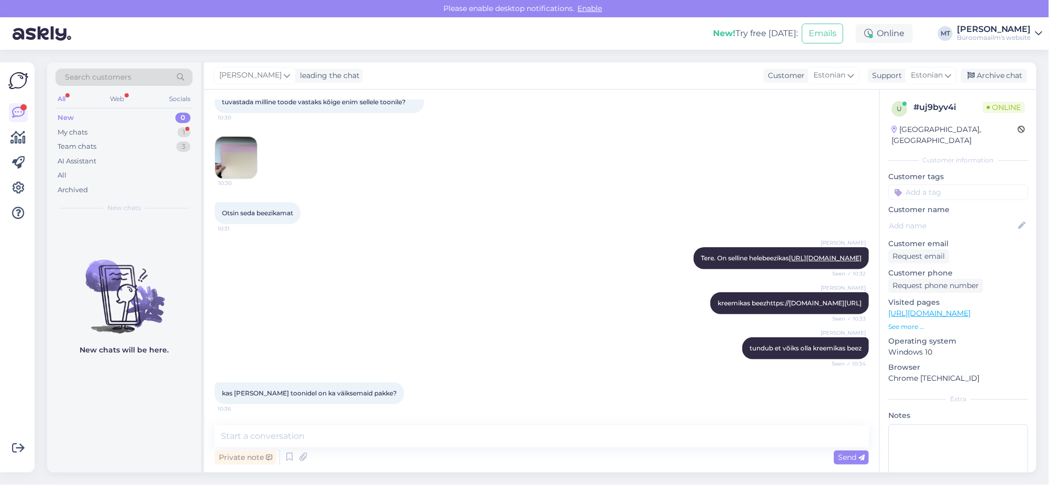
scroll to position [167, 0]
click at [284, 421] on div "Chat started Sep 2 2025 Tere. Mul on ehk veider mure aga äkki oskate aidata. Ot…" at bounding box center [541, 280] width 675 height 383
click at [277, 446] on textarea at bounding box center [542, 436] width 654 height 22
type textarea "Uurin kohe."
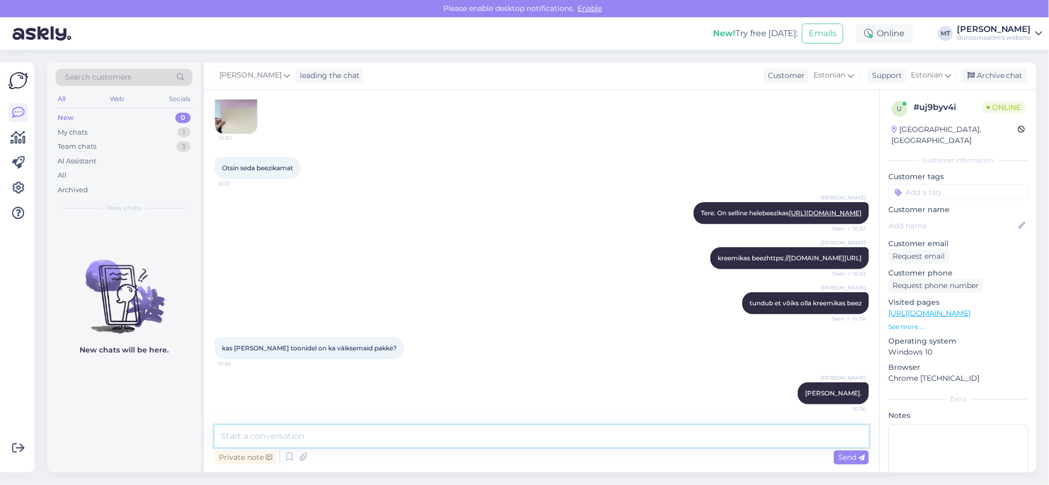
scroll to position [212, 0]
paste textarea "https://www.byroomaailm.ee/paberikaubad/varviline-paber/varviline-paber-a4-80g/…"
type textarea "https://www.byroomaailm.ee/paberikaubad/varviline-paber/varviline-paber-a4-80g/…"
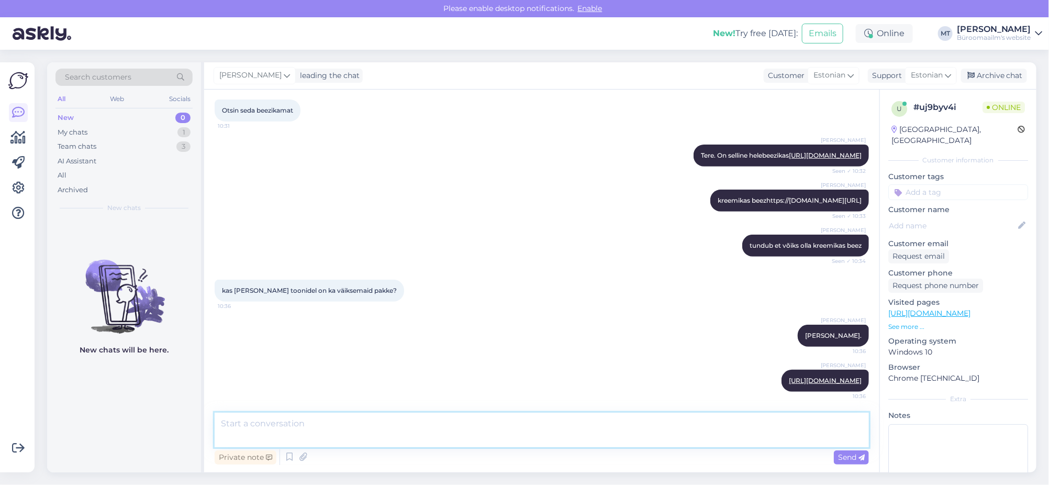
scroll to position [276, 0]
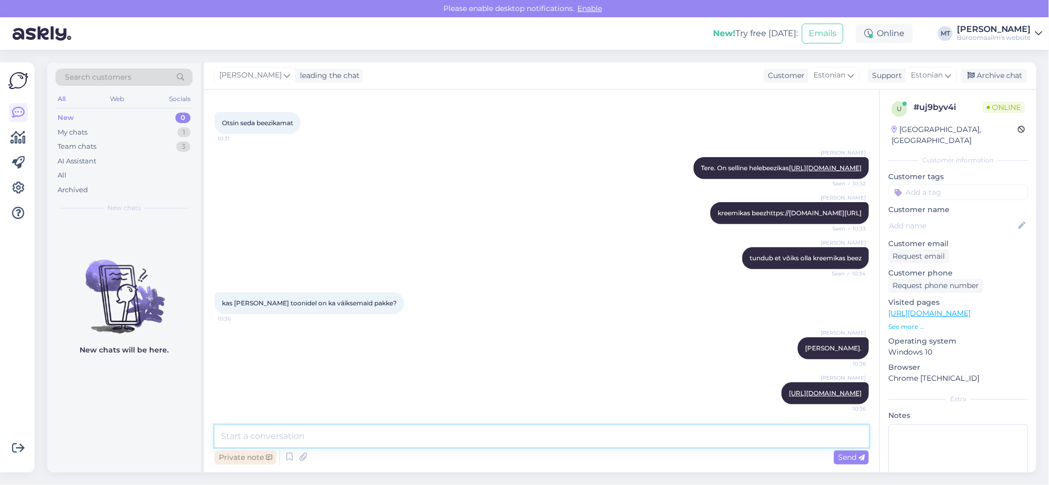
paste textarea "https://www.byroomaailm.ee/paberikaubad/varviline-paber/varviline-paber-a4-80g/…"
type textarea "https://www.byroomaailm.ee/paberikaubad/varviline-paber/varviline-paber-a4-80g/…"
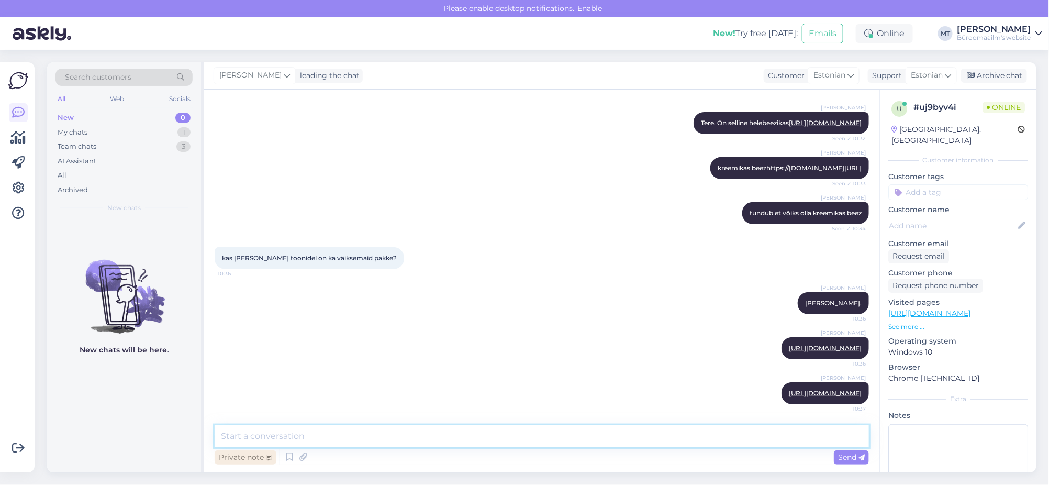
scroll to position [340, 0]
click at [20, 133] on icon at bounding box center [18, 137] width 15 height 13
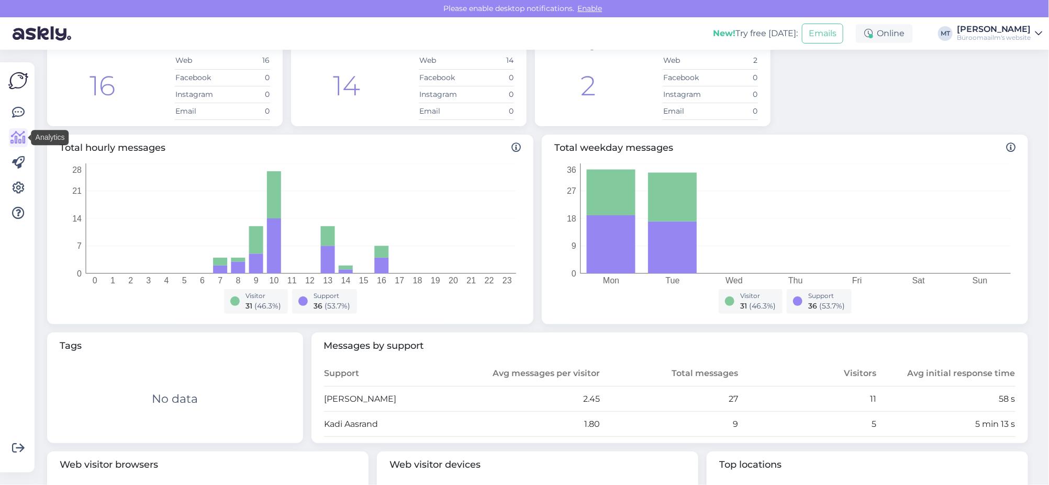
scroll to position [131, 0]
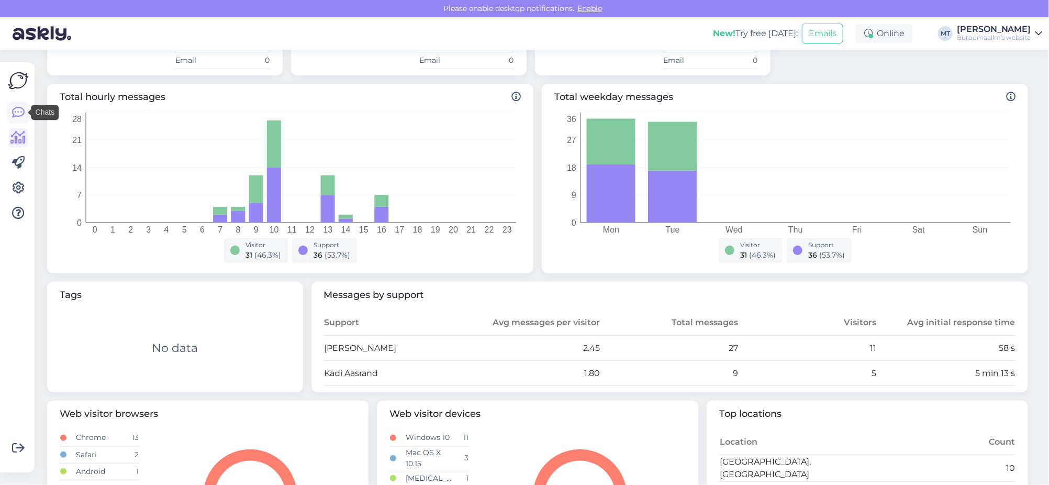
click at [17, 115] on icon at bounding box center [18, 112] width 13 height 13
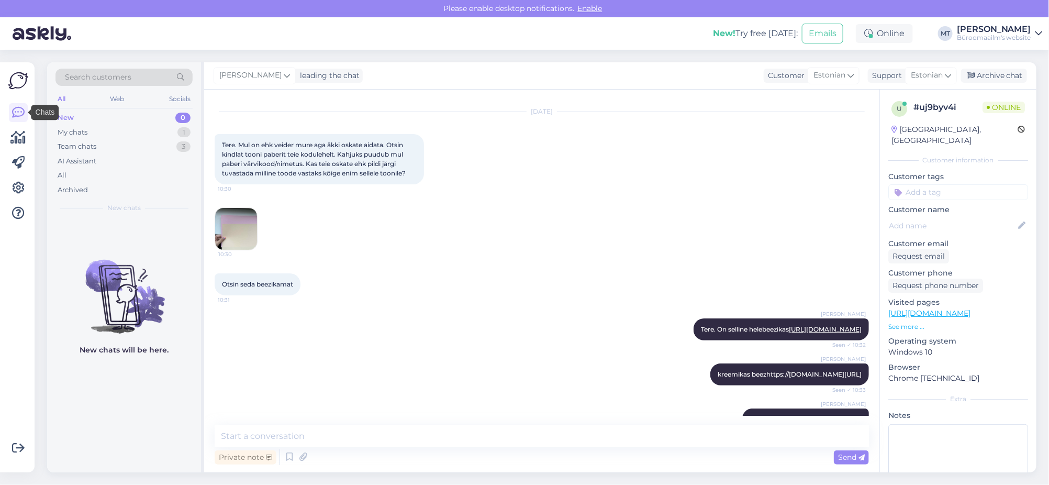
scroll to position [340, 0]
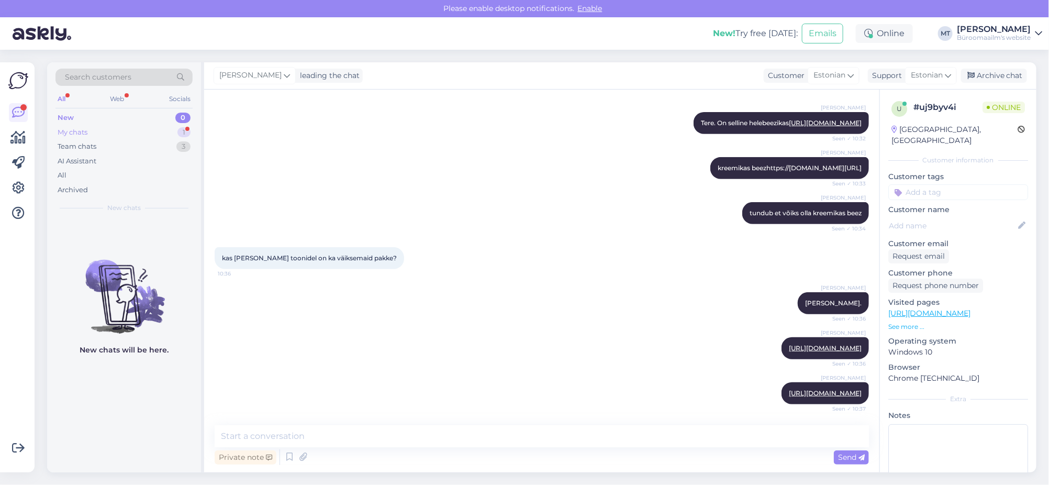
click at [70, 129] on div "My chats" at bounding box center [73, 132] width 30 height 10
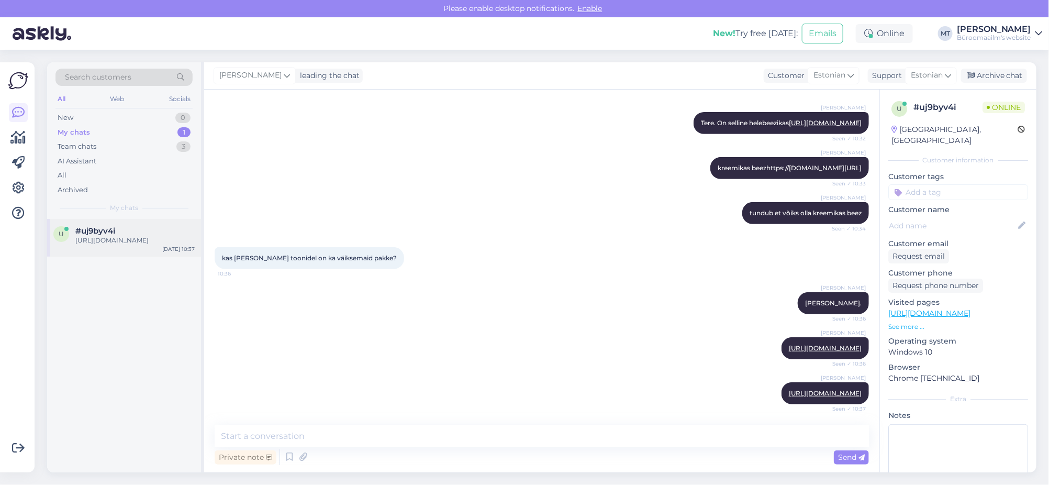
click at [93, 239] on div "https://www.byroomaailm.ee/paberikaubad/varviline-paber/varviline-paber-a4-80g/…" at bounding box center [134, 239] width 119 height 9
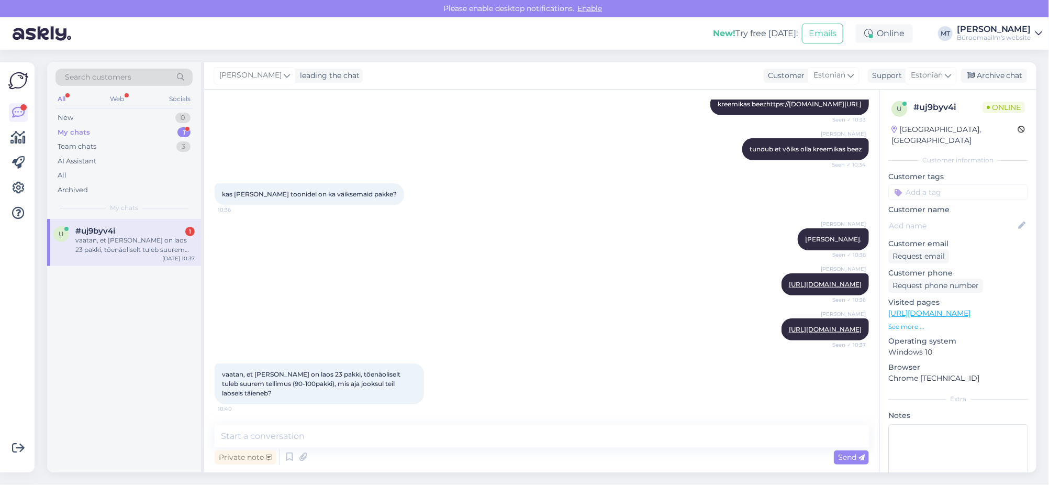
scroll to position [404, 0]
click at [295, 433] on textarea at bounding box center [542, 436] width 654 height 22
drag, startPoint x: 388, startPoint y: 434, endPoint x: 135, endPoint y: 440, distance: 252.8
click at [135, 440] on div "Search customers All Web Socials New 0 My chats 1 Team chats 3 AI Assistant All…" at bounding box center [541, 267] width 989 height 410
click at [310, 437] on textarea "Hetkel ei oska öelda, kas soovite tellida haridusasutusele ?" at bounding box center [542, 436] width 654 height 22
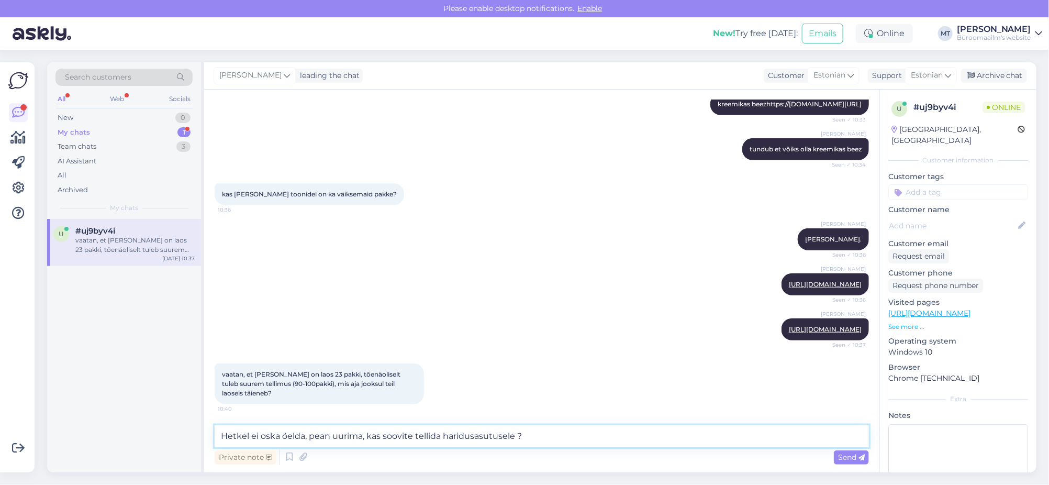
click at [548, 439] on textarea "Hetkel ei oska öelda, pean uurima, kas soovite tellida haridusasutusele ?" at bounding box center [542, 436] width 654 height 22
type textarea "Hetkel ei oska öelda, pean uurima, kas soovite tellida haridusasutusele ?"
click at [855, 458] on span "Send" at bounding box center [851, 456] width 27 height 9
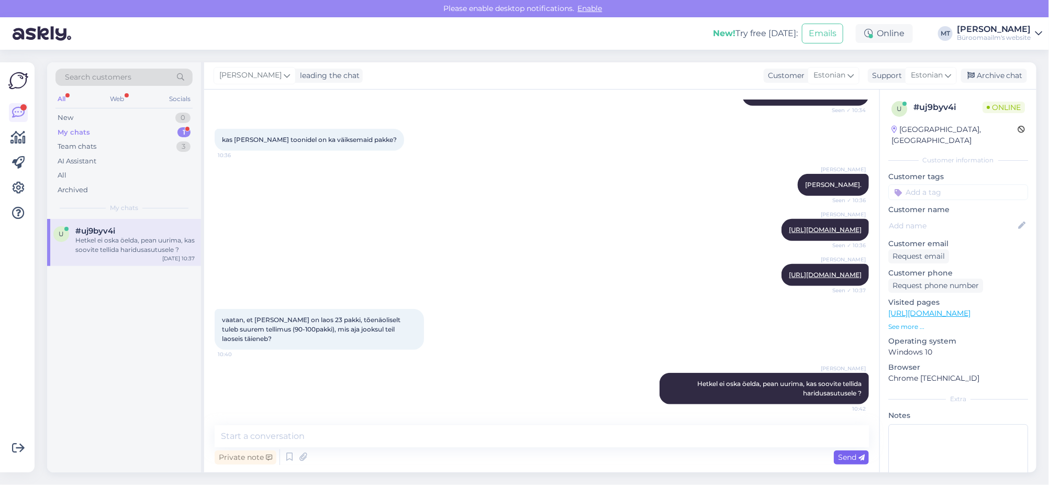
scroll to position [458, 0]
click at [16, 113] on icon at bounding box center [18, 112] width 13 height 13
click at [84, 130] on div "My chats" at bounding box center [74, 132] width 32 height 10
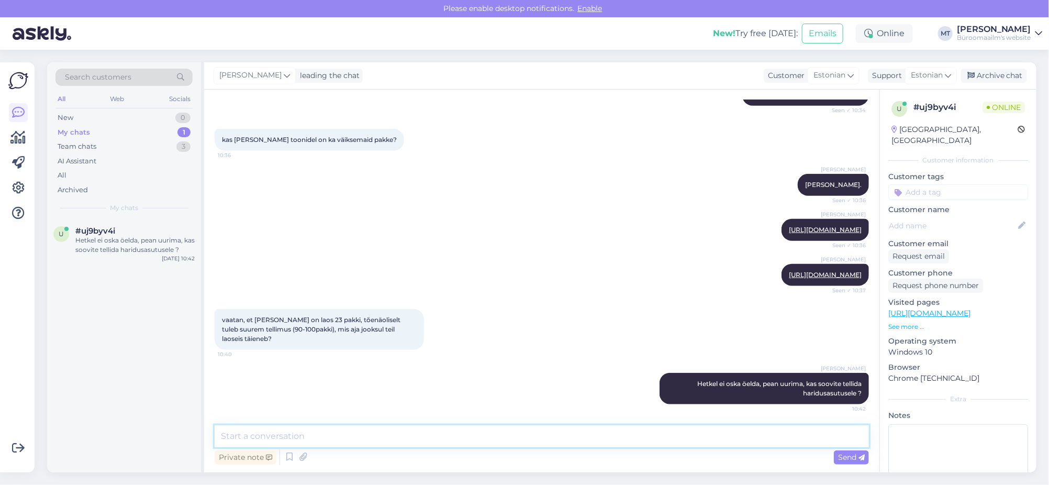
click at [351, 439] on textarea at bounding box center [542, 436] width 654 height 22
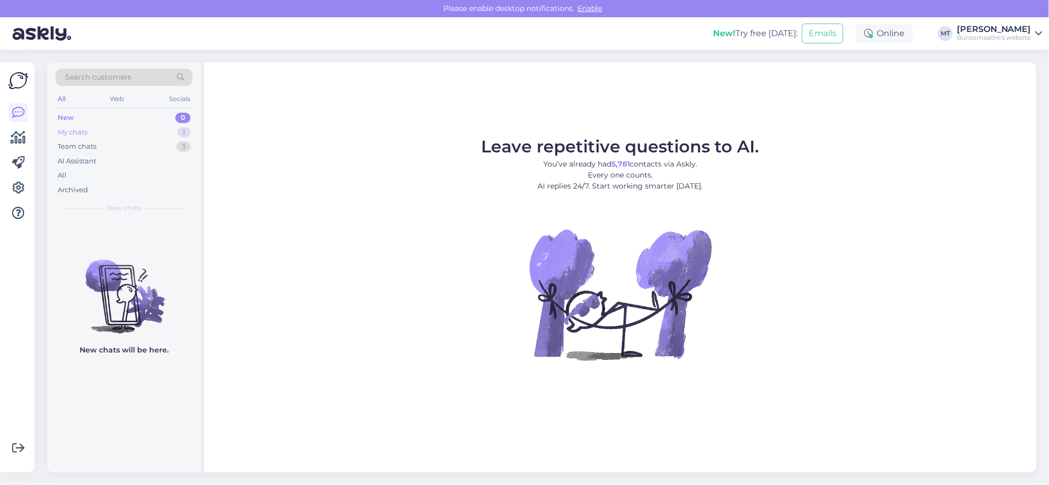
click at [71, 131] on div "My chats" at bounding box center [73, 132] width 30 height 10
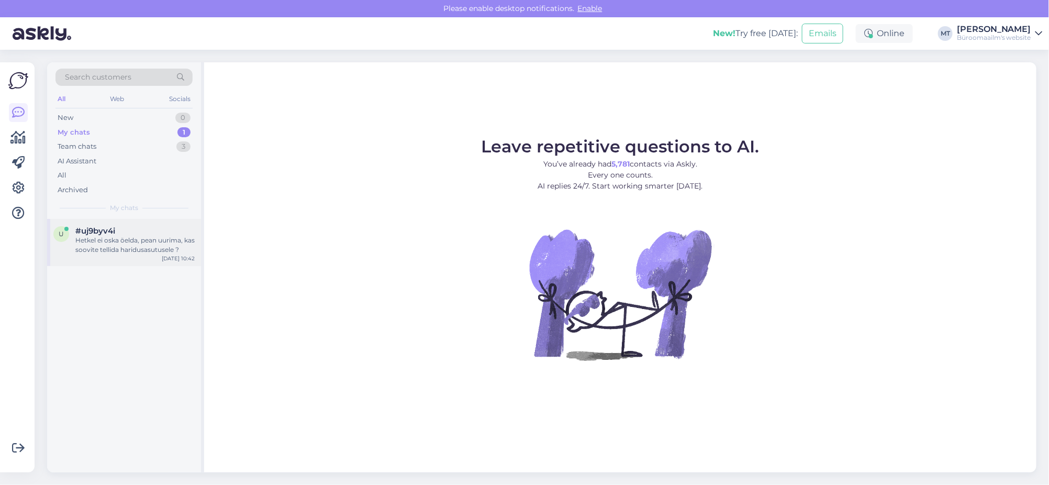
click at [89, 241] on div "Hetkel ei oska öelda, pean uurima, kas soovite tellida haridusasutusele ?" at bounding box center [134, 244] width 119 height 19
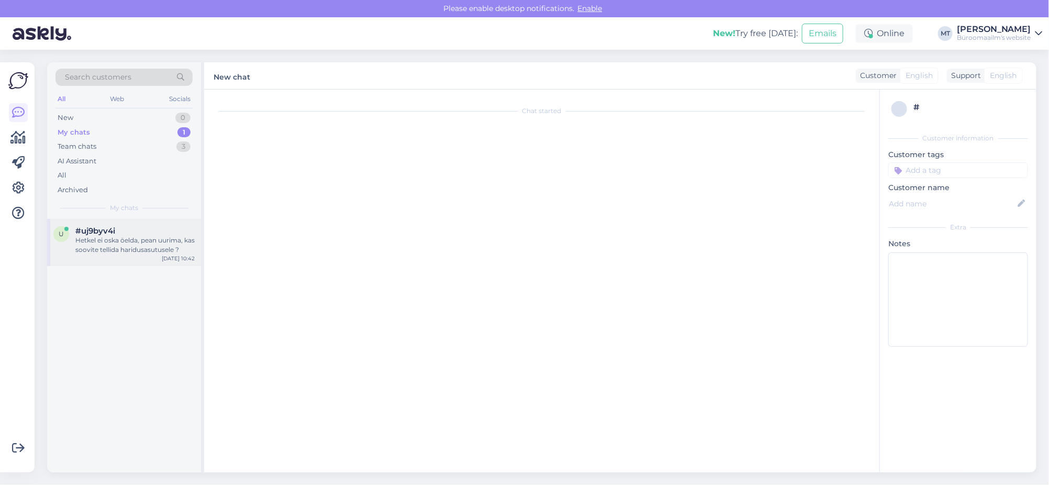
scroll to position [458, 0]
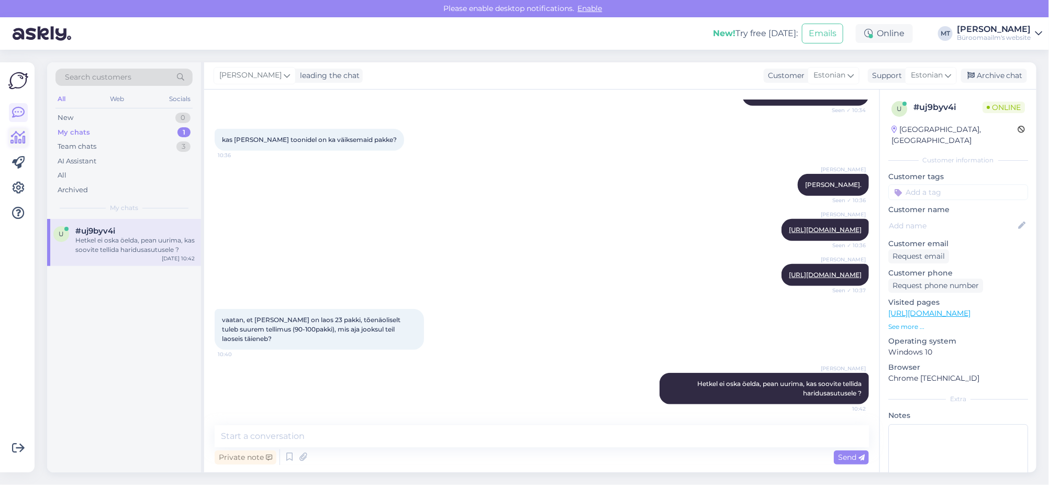
click at [19, 138] on icon at bounding box center [18, 137] width 15 height 13
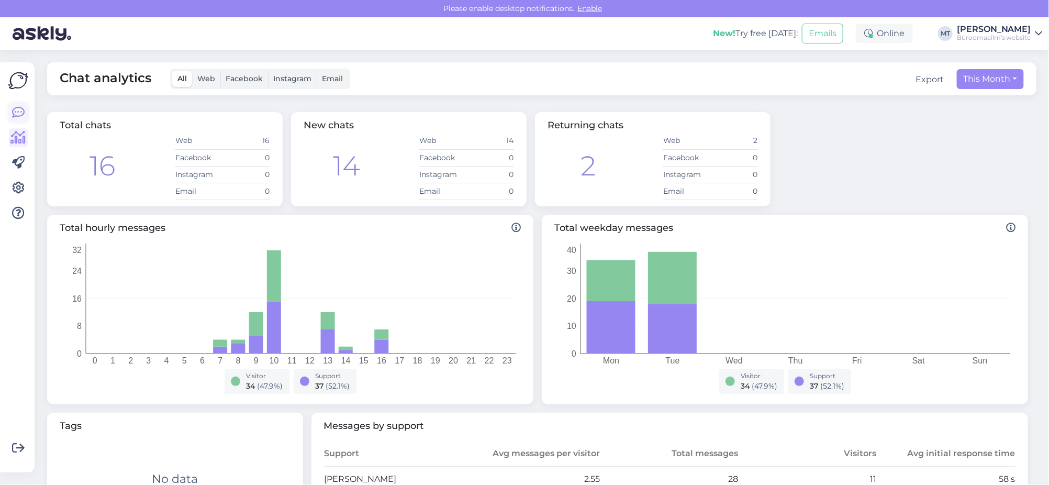
click at [12, 114] on icon at bounding box center [18, 112] width 13 height 13
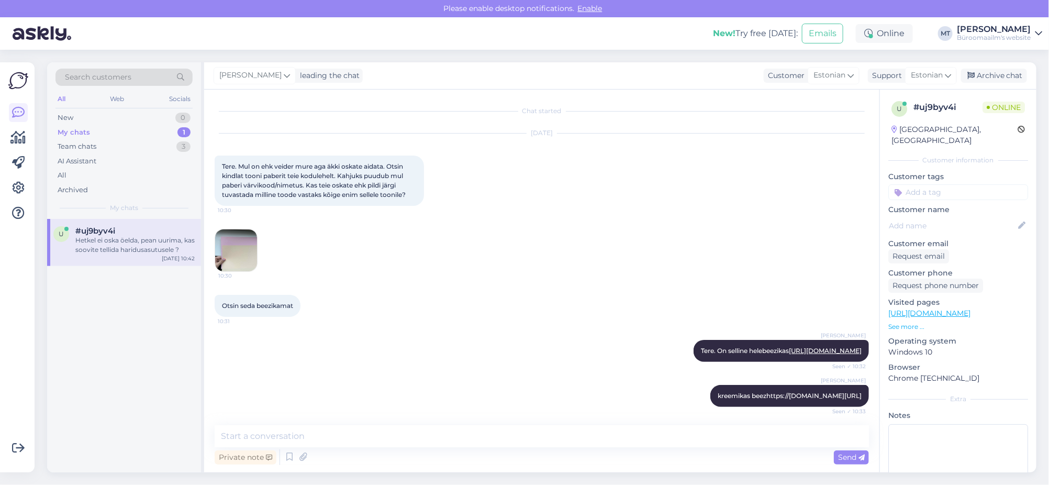
scroll to position [458, 0]
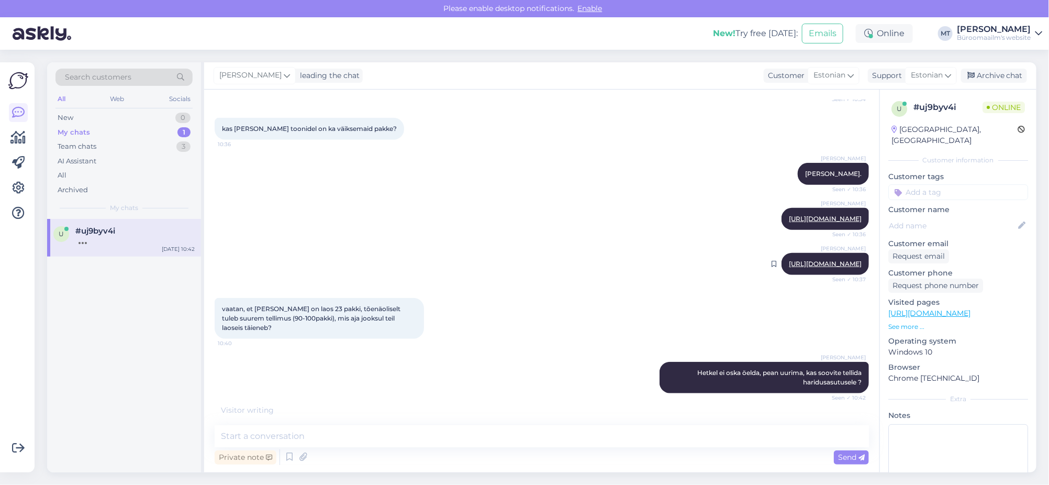
click at [792, 267] on link "[URL][DOMAIN_NAME]" at bounding box center [825, 264] width 73 height 8
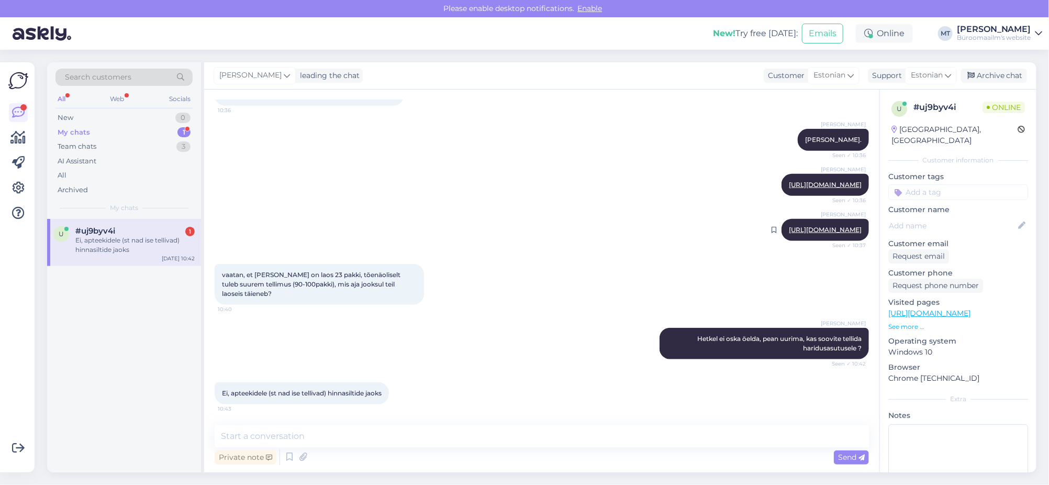
scroll to position [503, 0]
click at [248, 431] on textarea at bounding box center [542, 436] width 654 height 22
click at [327, 436] on textarea "Lubati tellida, võiks jõuda nädala jooksul." at bounding box center [542, 436] width 654 height 22
type textarea "Lubati tellida, võiks jõuda lattu nädala jooksul."
click at [859, 455] on icon at bounding box center [861, 457] width 6 height 6
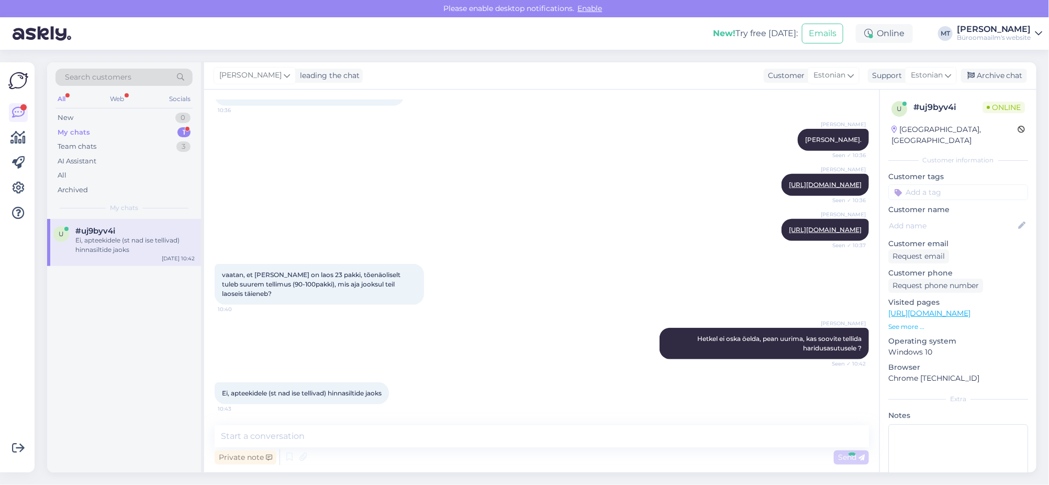
scroll to position [548, 0]
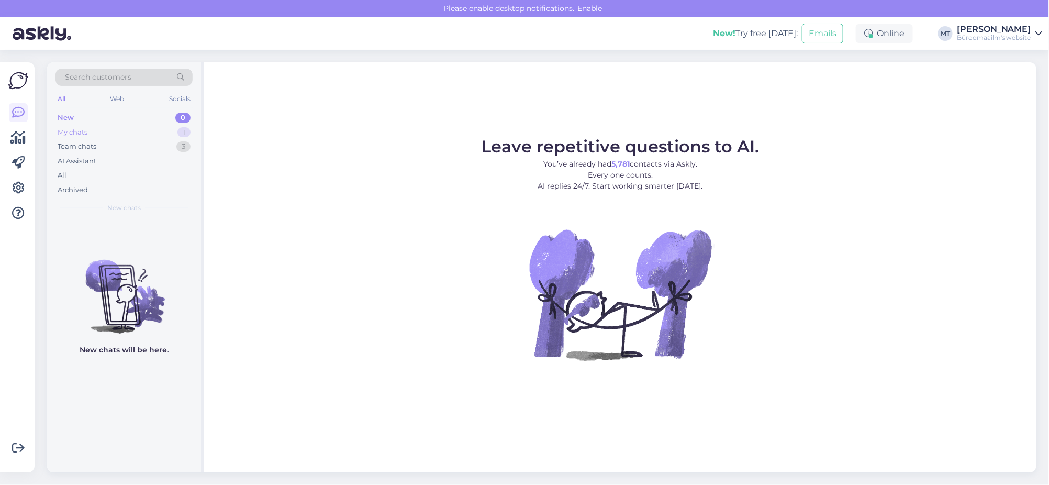
click at [63, 131] on div "My chats" at bounding box center [73, 132] width 30 height 10
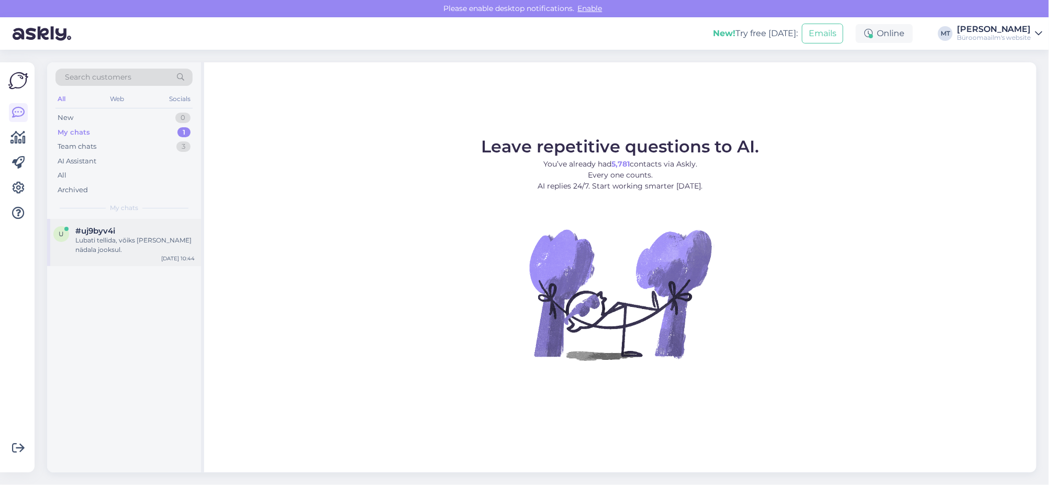
click at [98, 236] on div "Lubati tellida, võiks [PERSON_NAME] nädala jooksul." at bounding box center [134, 244] width 119 height 19
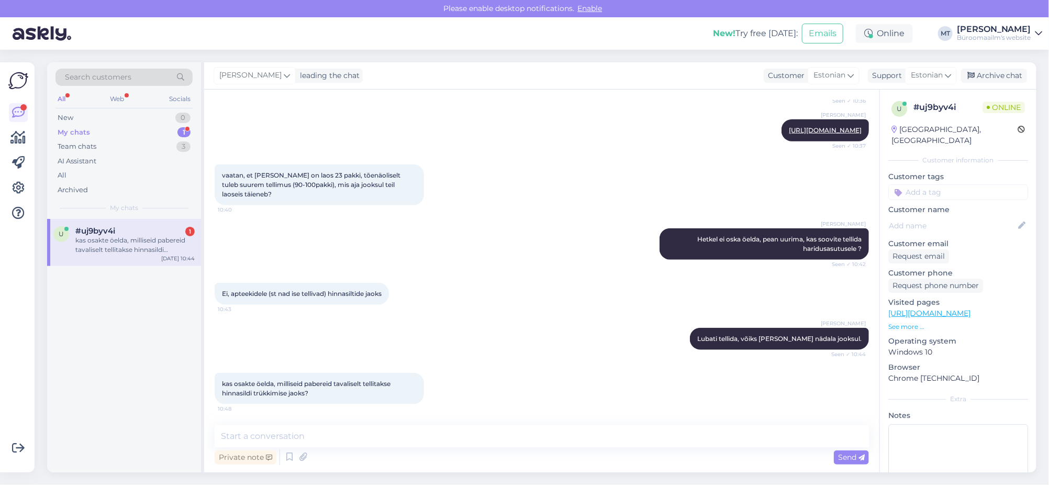
scroll to position [603, 0]
click at [62, 132] on div "My chats" at bounding box center [74, 132] width 32 height 10
click at [88, 240] on div "kas osakte öelda, milliseid pabereid tavaliselt tellitakse hinnasildi trükkimis…" at bounding box center [134, 244] width 119 height 19
click at [322, 430] on textarea at bounding box center [542, 436] width 654 height 22
type textarea "K"
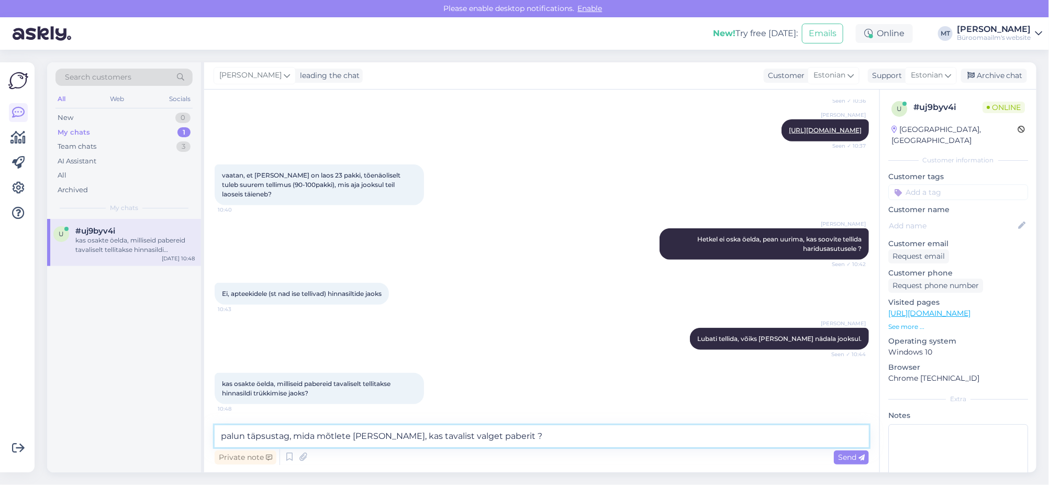
click at [221, 437] on textarea "palun täpsustag, mida mõtlete selle alla, kas tavalist valget paberit ?" at bounding box center [542, 436] width 654 height 22
click at [546, 432] on textarea "Palun täpsustag, mida mõtlete selle alla, kas tavalist valget paberit ?" at bounding box center [542, 436] width 654 height 22
click at [287, 436] on textarea "Palun täpsustag, mida mõtlete selle alla, kas tavalist valget paberit ? või mõt…" at bounding box center [542, 436] width 654 height 22
type textarea "Palun täpsustage, mida mõtlete selle alla, kas tavalist valget paberit ? või mõ…"
click at [643, 435] on textarea "Palun täpsustage, mida mõtlete selle alla, kas tavalist valget paberit ? või mõ…" at bounding box center [542, 436] width 654 height 22
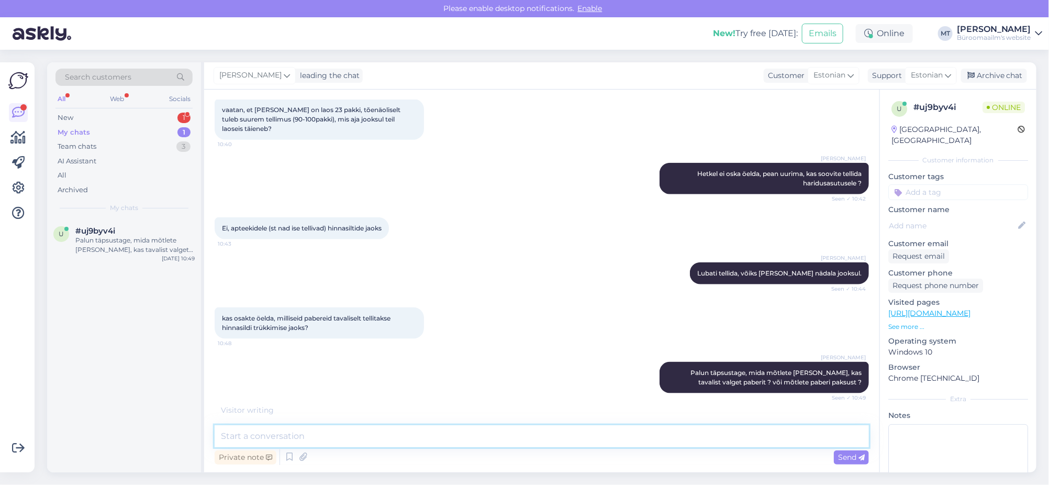
scroll to position [711, 0]
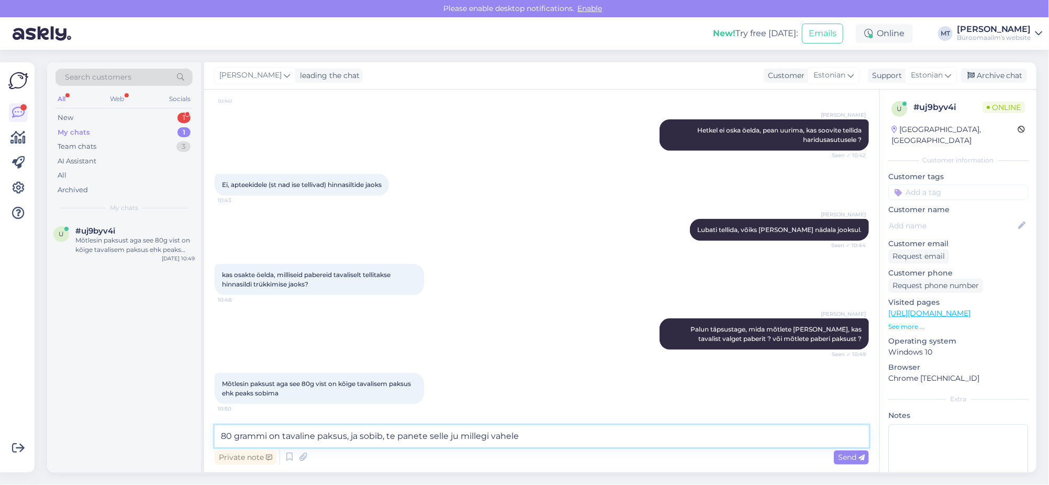
type textarea "80 grammi on tavaline paksus, ja sobib, te panete selle ju millegi vahele."
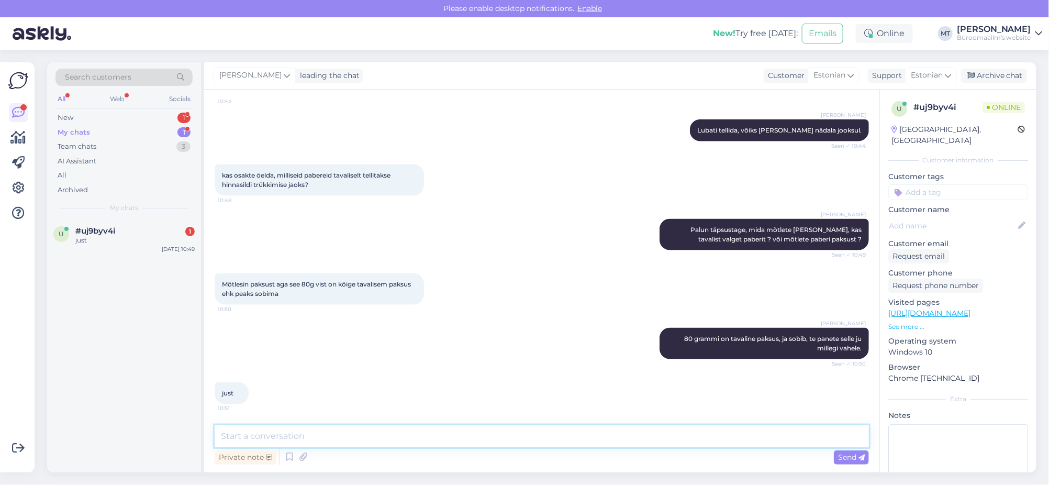
scroll to position [811, 0]
type textarea "Siis sobib kindlasti"
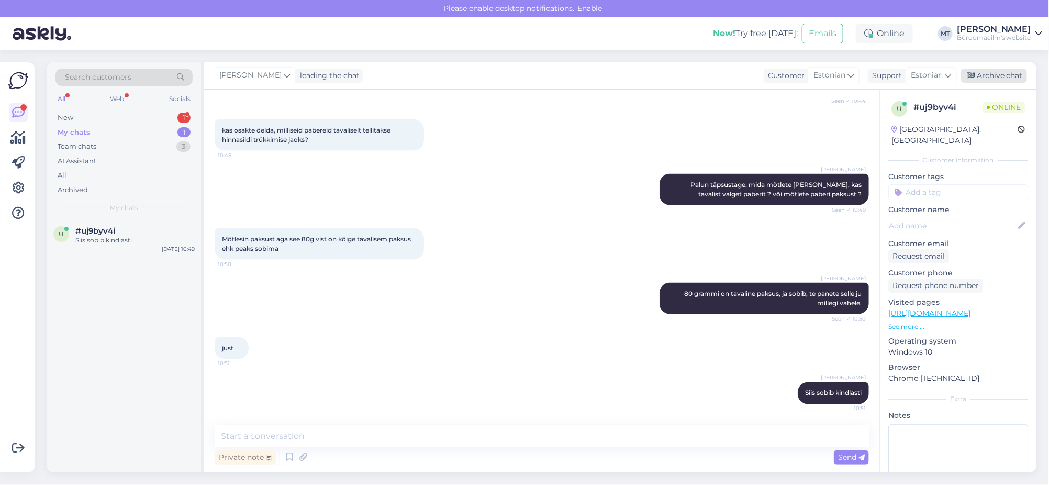
click at [982, 76] on div "Archive chat" at bounding box center [994, 76] width 66 height 14
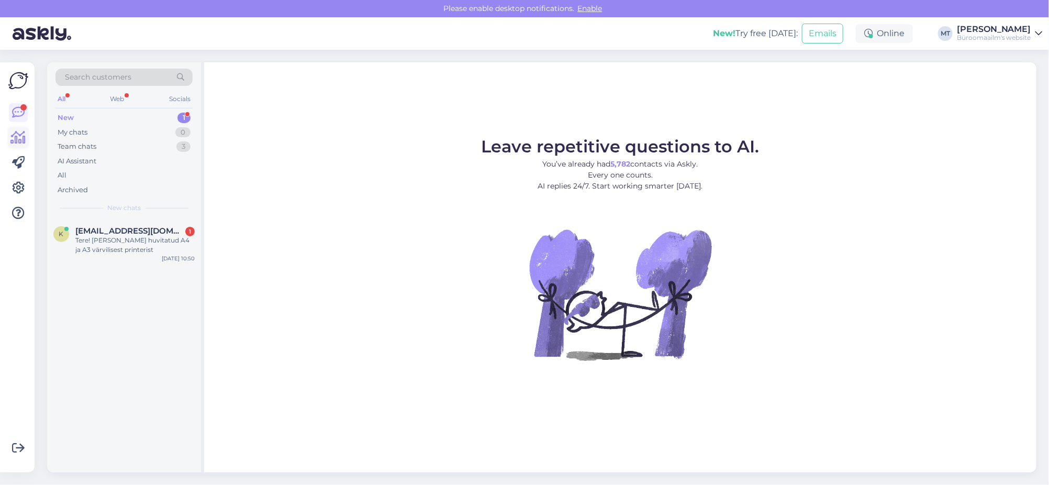
click at [16, 138] on icon at bounding box center [18, 137] width 15 height 13
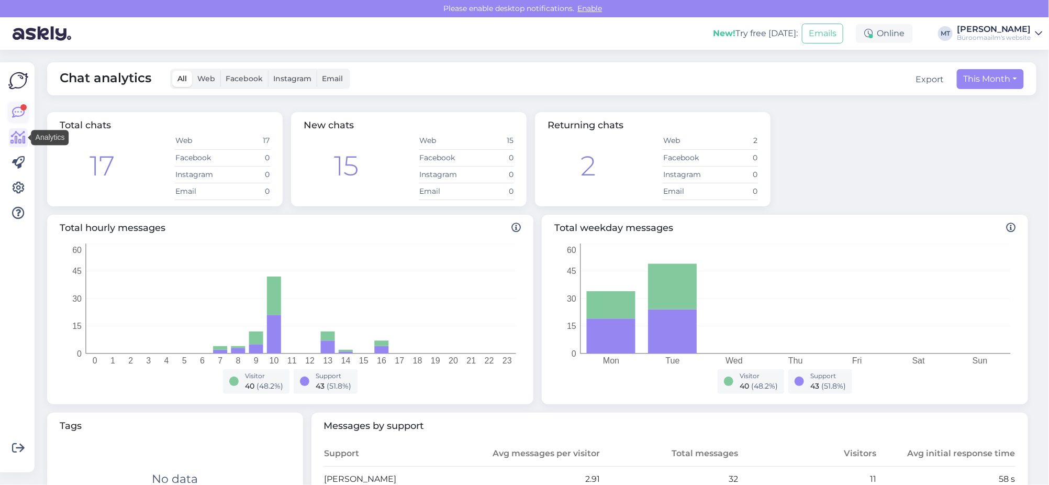
click at [15, 114] on icon at bounding box center [18, 112] width 13 height 13
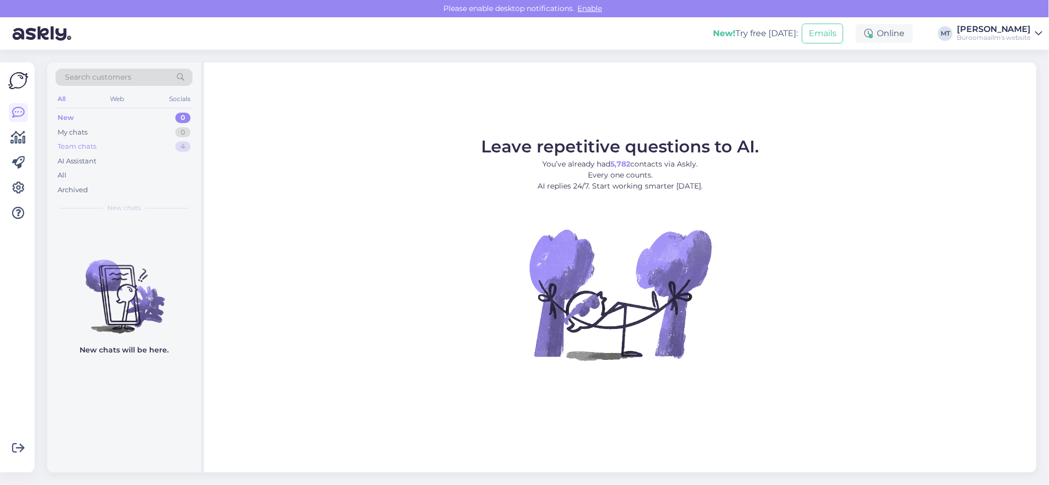
click at [70, 144] on div "Team chats" at bounding box center [77, 146] width 39 height 10
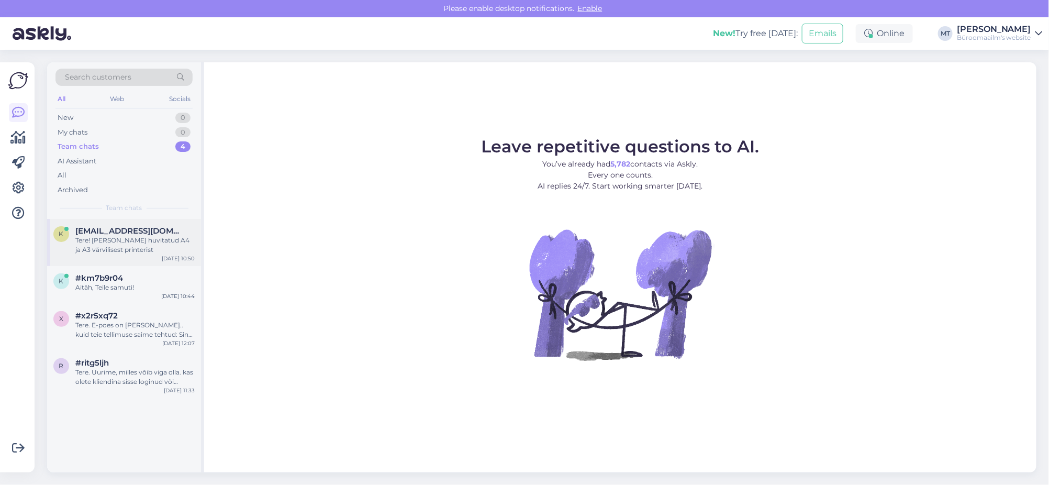
click at [90, 237] on div "Tere! Olen huvitatud A4 ja A3 värvilisest printerist" at bounding box center [134, 244] width 119 height 19
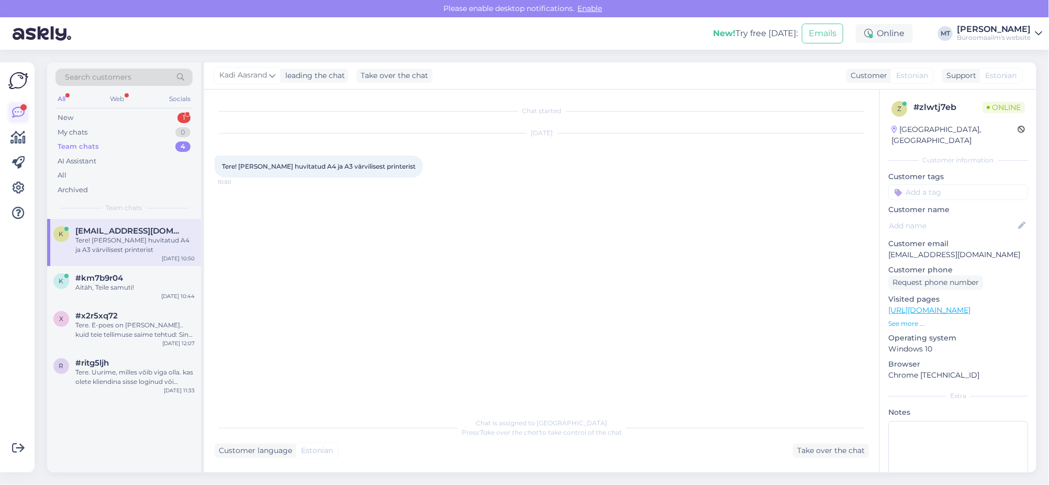
click at [16, 107] on icon at bounding box center [18, 112] width 13 height 13
click at [18, 114] on icon at bounding box center [18, 112] width 13 height 13
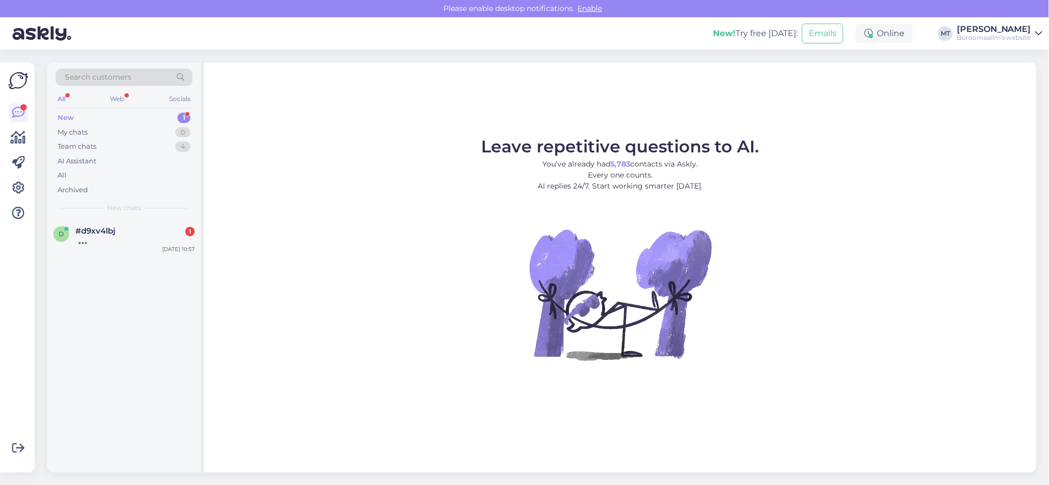
click at [65, 114] on div "New" at bounding box center [66, 118] width 16 height 10
click at [70, 238] on div "d #d9xv4lbj 1 Tere," at bounding box center [123, 235] width 141 height 19
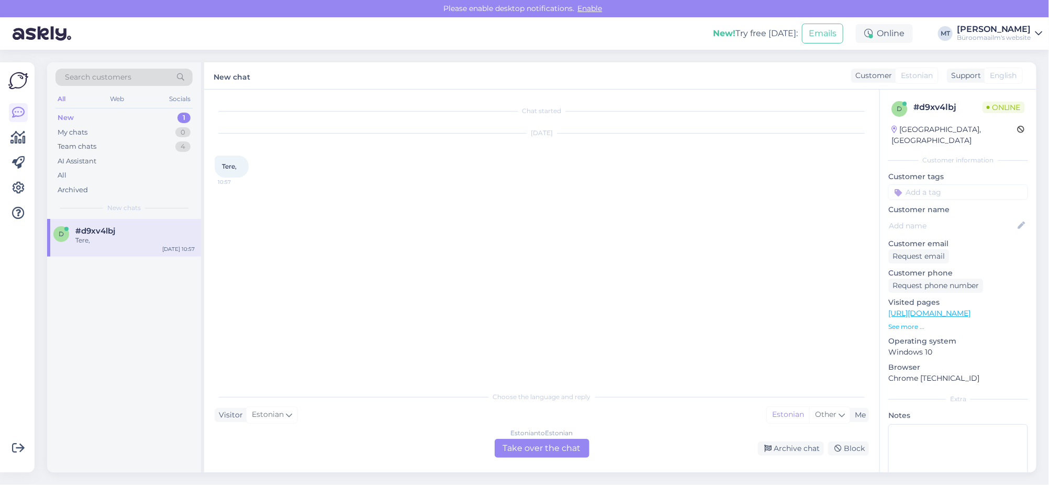
click at [553, 449] on div "Estonian to Estonian Take over the chat" at bounding box center [542, 448] width 95 height 19
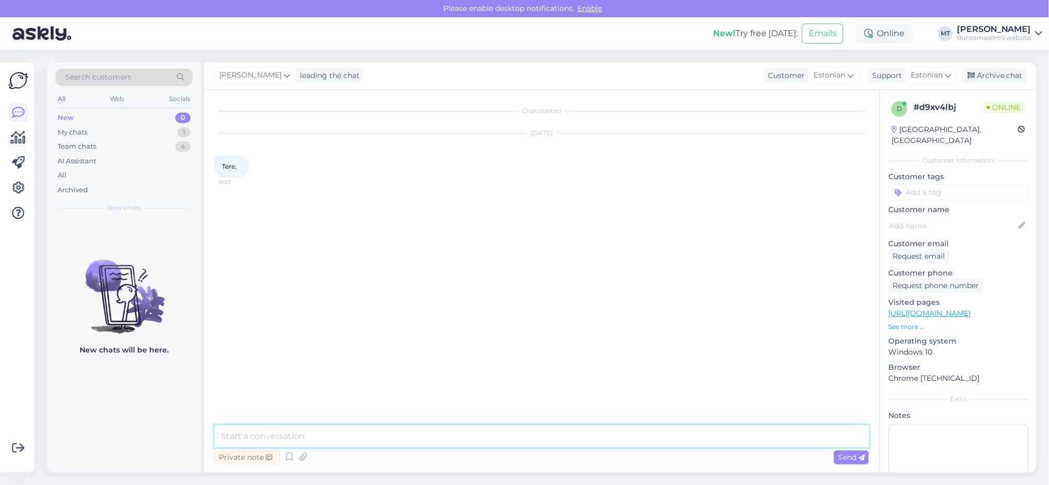
click at [281, 435] on textarea at bounding box center [542, 436] width 654 height 22
type textarea "Tere."
click at [63, 136] on div "My chats" at bounding box center [73, 132] width 30 height 10
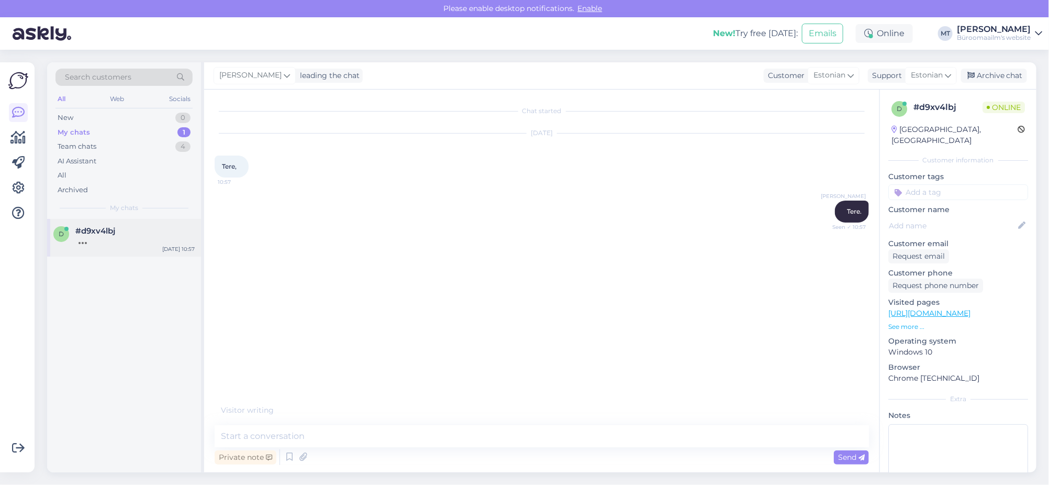
click at [88, 240] on div at bounding box center [134, 239] width 119 height 9
click at [268, 436] on textarea at bounding box center [542, 436] width 654 height 22
click at [19, 133] on icon at bounding box center [18, 137] width 15 height 13
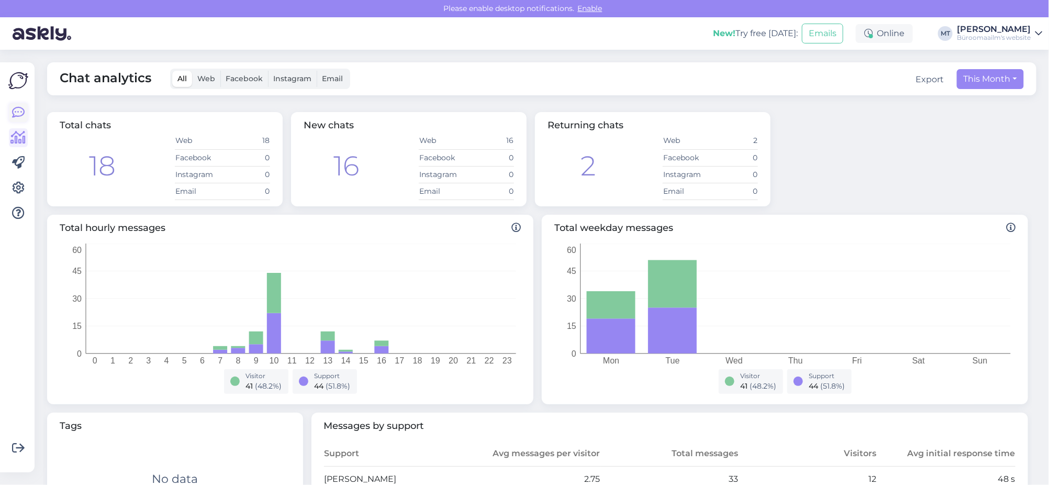
click at [10, 108] on link at bounding box center [18, 112] width 19 height 19
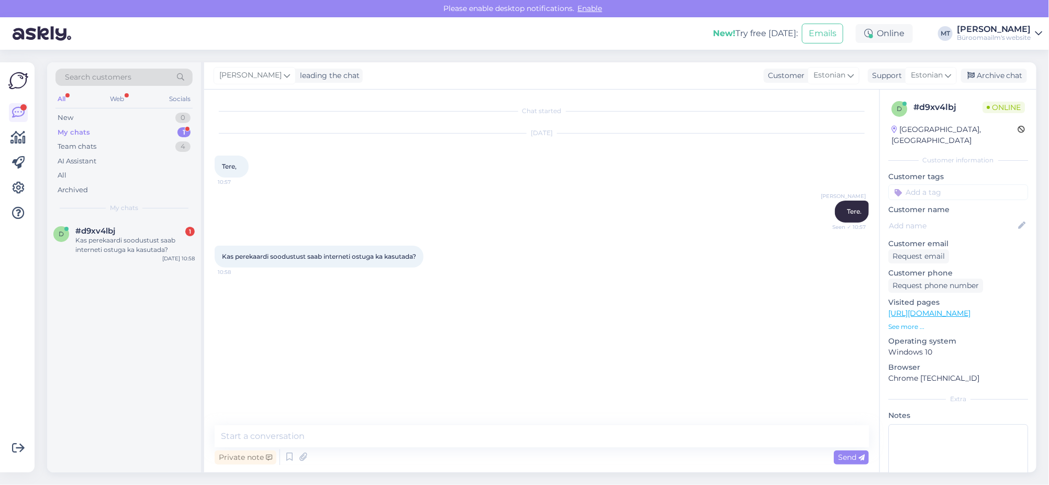
click at [80, 131] on div "My chats" at bounding box center [74, 132] width 32 height 10
click at [84, 237] on div "Kas perekaardi soodustust saab interneti ostuga ka kasutada?" at bounding box center [134, 244] width 119 height 19
click at [358, 441] on textarea at bounding box center [542, 436] width 654 height 22
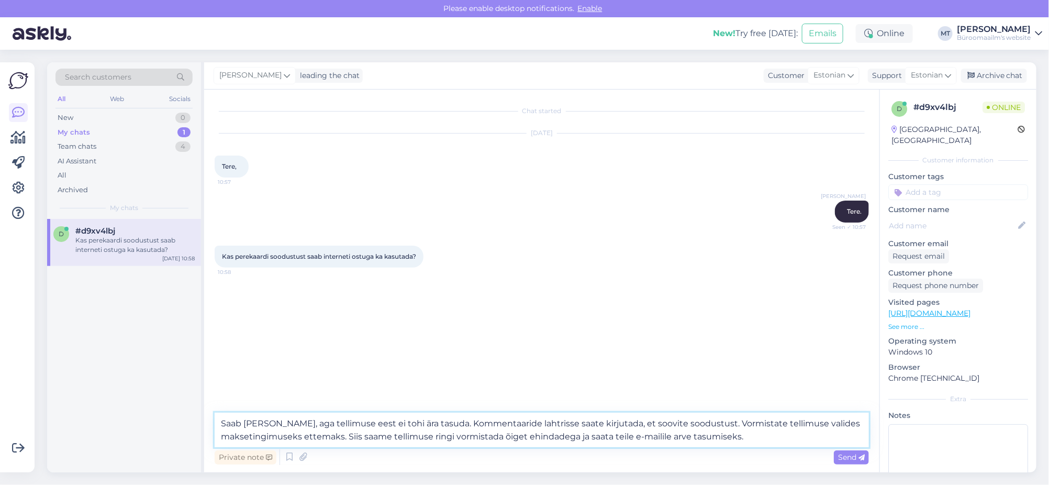
click at [524, 434] on textarea "Saab küll, aga tellimuse eest ei tohi ära tasuda. Kommentaaride lahtrisse saate…" at bounding box center [542, 429] width 654 height 35
click at [631, 425] on textarea "Saab küll, aga tellimuse eest ei tohi ära tasuda. Kommentaaride lahtrisse saate…" at bounding box center [542, 429] width 654 height 35
type textarea "Saab küll, aga tellimuse eest ei tohi ära tasuda. Kommentaaride lahtrisse saate…"
click at [856, 456] on span "Send" at bounding box center [851, 456] width 27 height 9
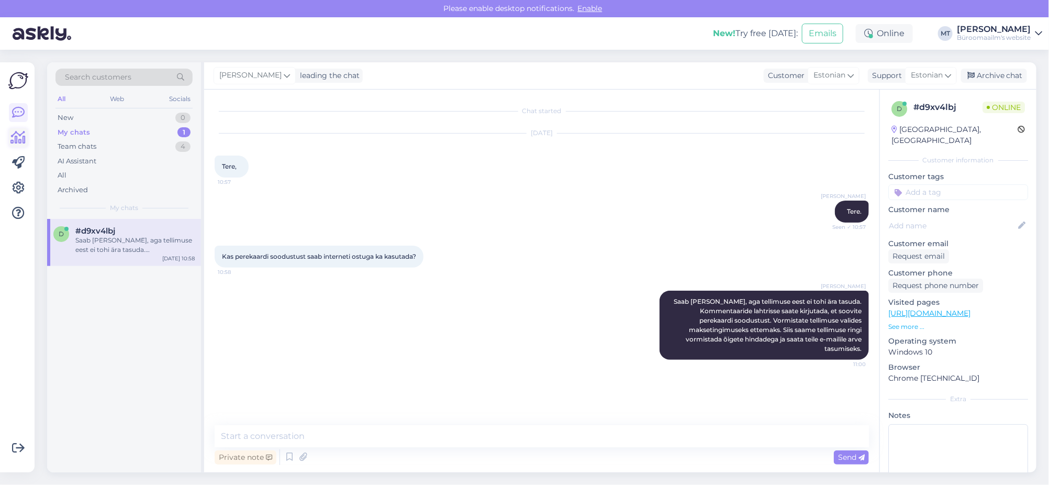
click at [19, 136] on icon at bounding box center [18, 137] width 15 height 13
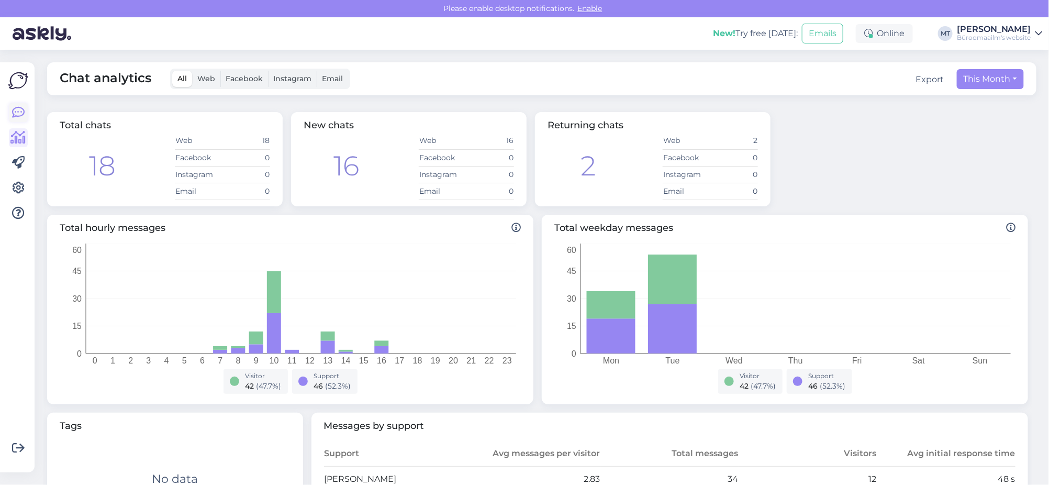
click at [22, 113] on icon at bounding box center [18, 112] width 13 height 13
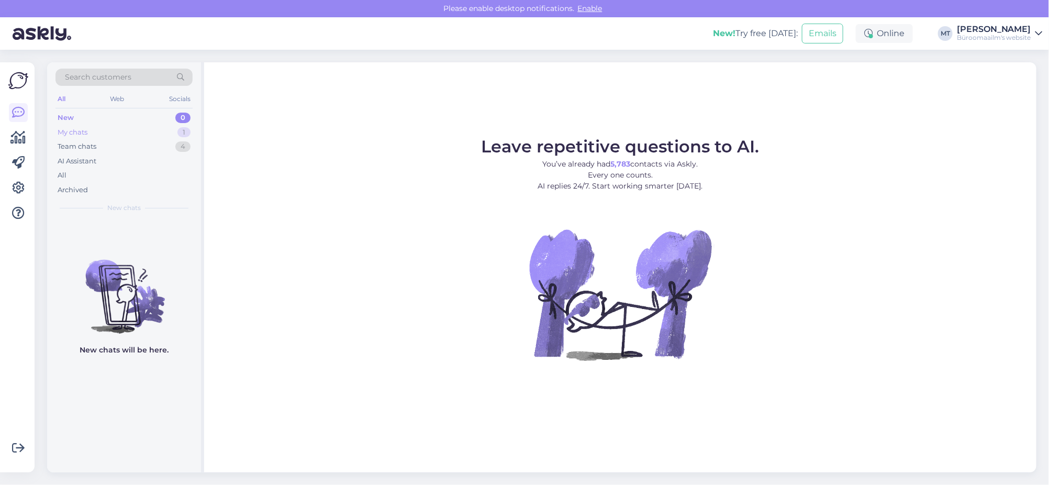
click at [74, 130] on div "My chats" at bounding box center [73, 132] width 30 height 10
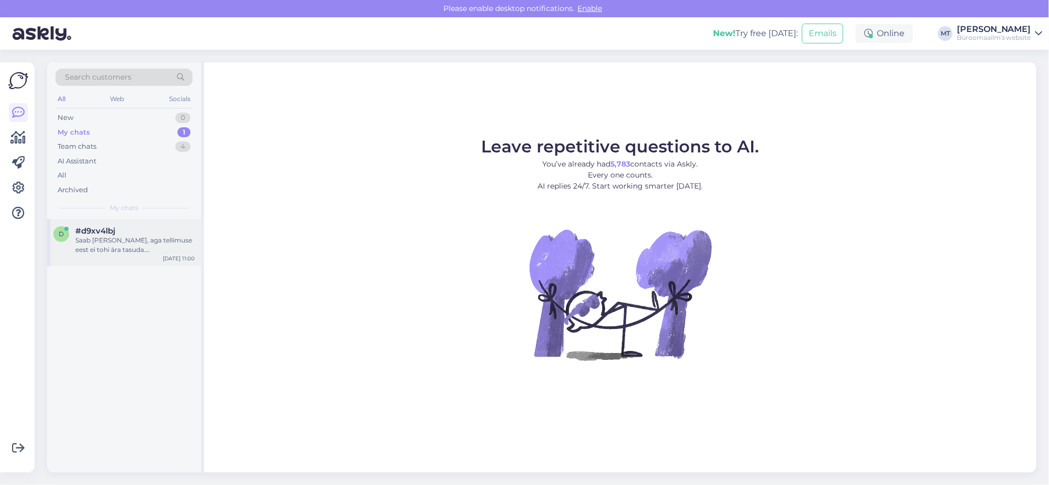
click at [80, 234] on span "#d9xv4lbj" at bounding box center [95, 230] width 40 height 9
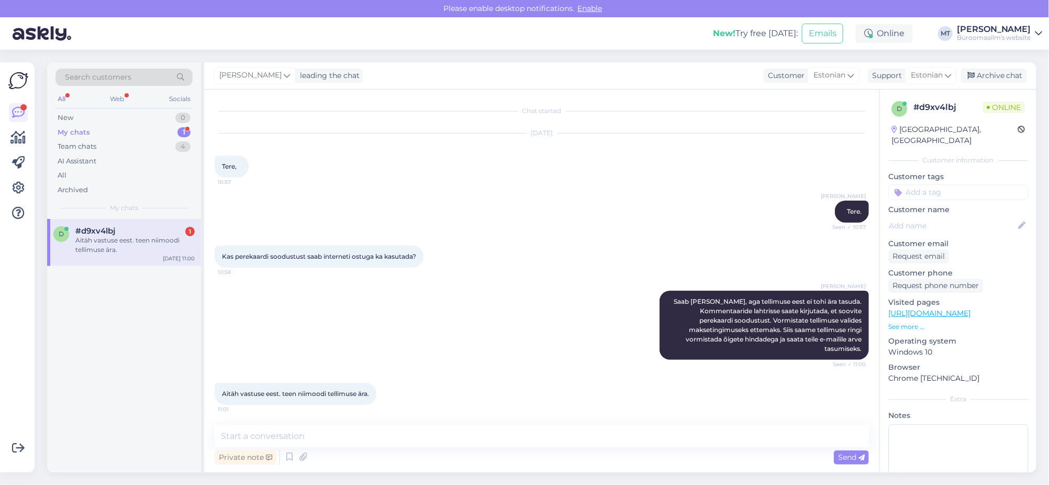
scroll to position [9, 0]
click at [272, 443] on textarea at bounding box center [542, 436] width 654 height 22
type textarea "Suur tänu."
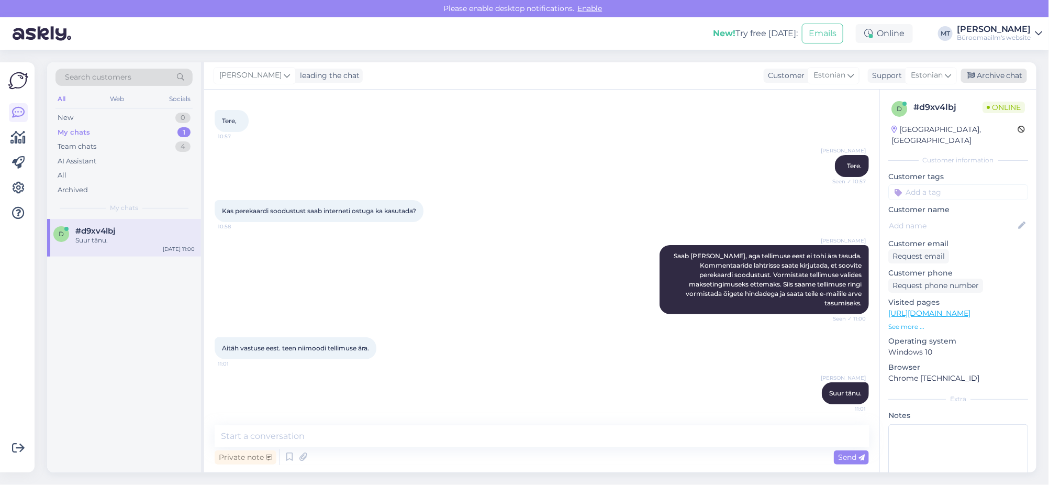
click at [1011, 73] on div "Archive chat" at bounding box center [994, 76] width 66 height 14
